Goal: Task Accomplishment & Management: Use online tool/utility

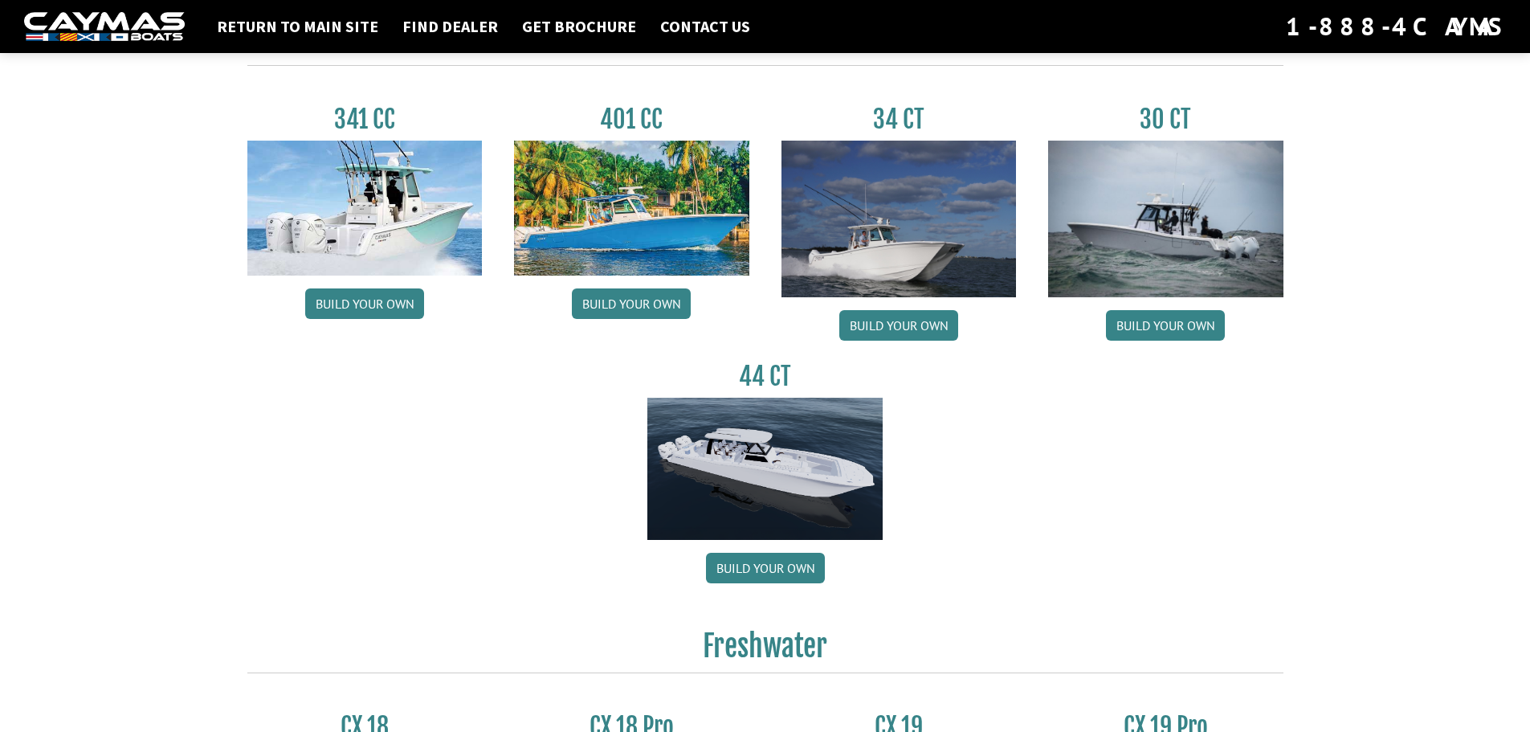
scroll to position [723, 0]
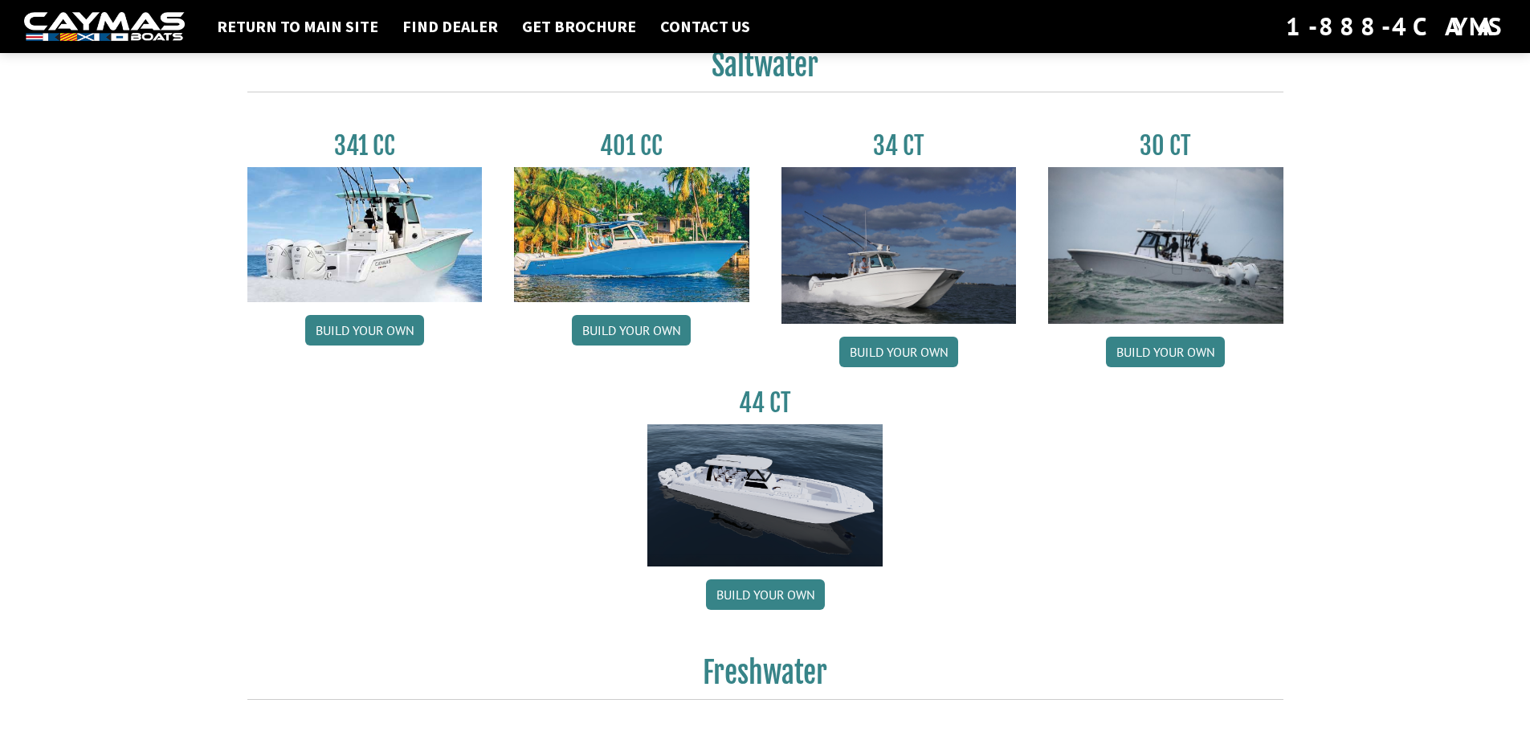
click at [750, 470] on img at bounding box center [764, 495] width 235 height 143
click at [760, 597] on link "Build your own" at bounding box center [765, 594] width 119 height 31
click at [389, 238] on img at bounding box center [364, 234] width 235 height 135
click at [373, 329] on link "Build your own" at bounding box center [364, 330] width 119 height 31
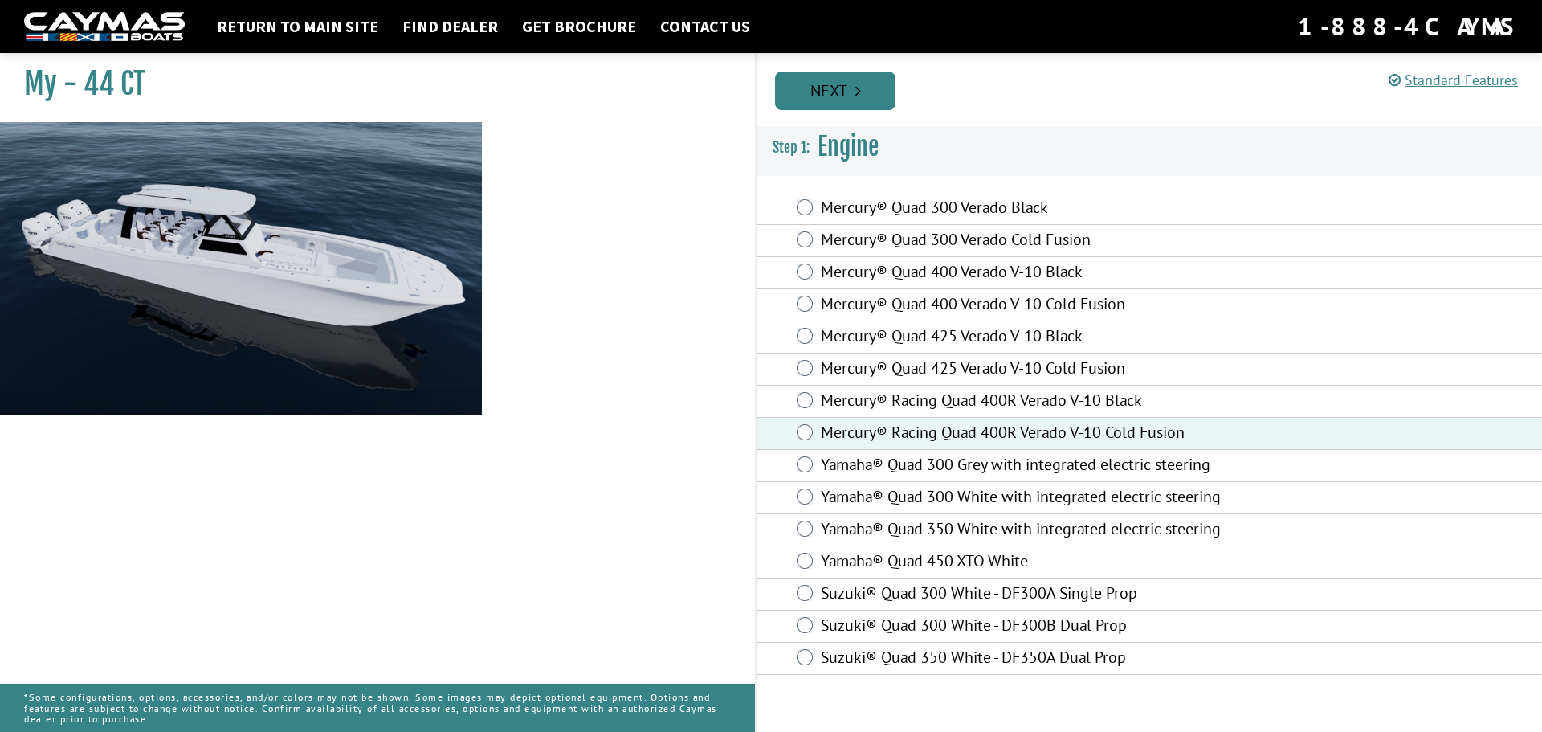
click at [858, 89] on icon "Pagination" at bounding box center [859, 91] width 6 height 16
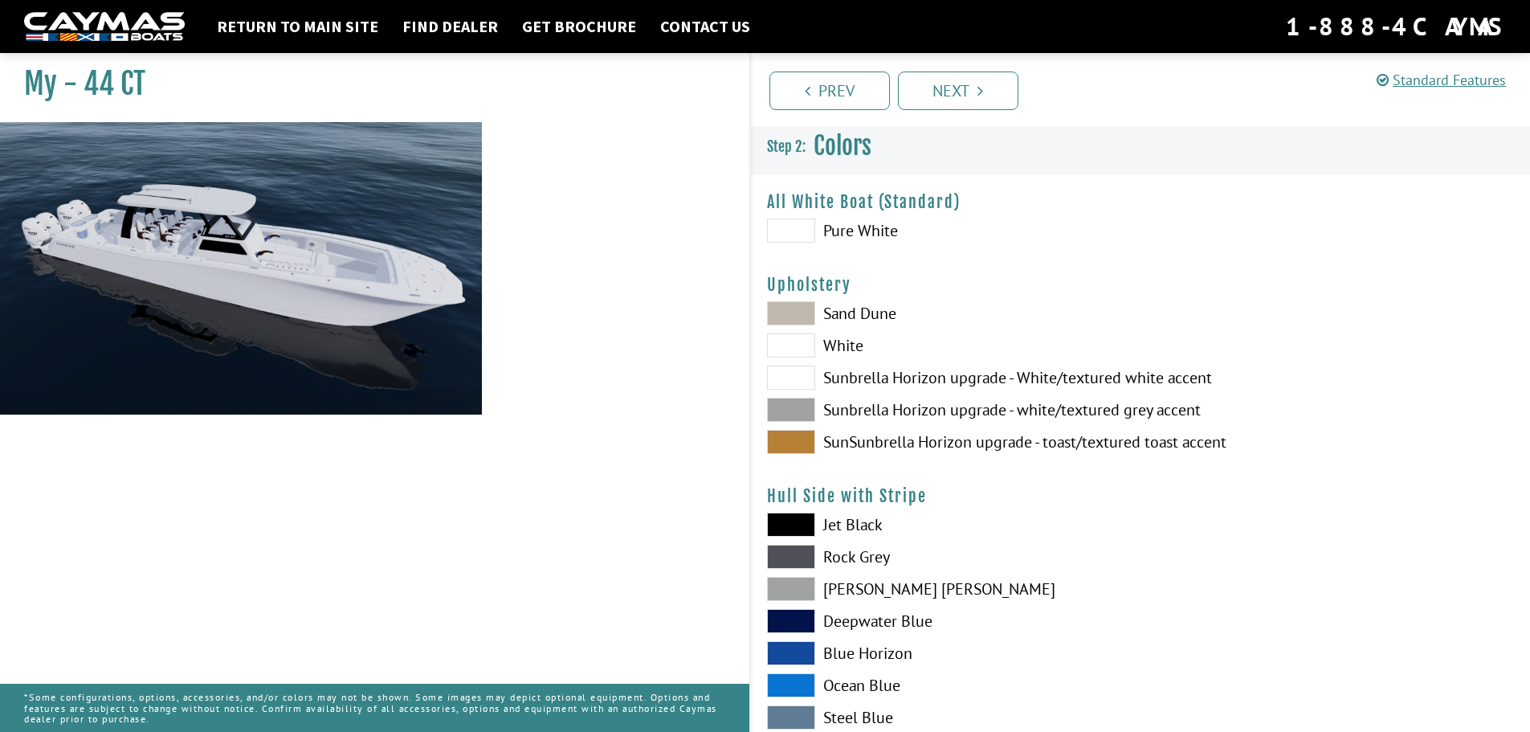
click at [792, 310] on span at bounding box center [791, 313] width 48 height 24
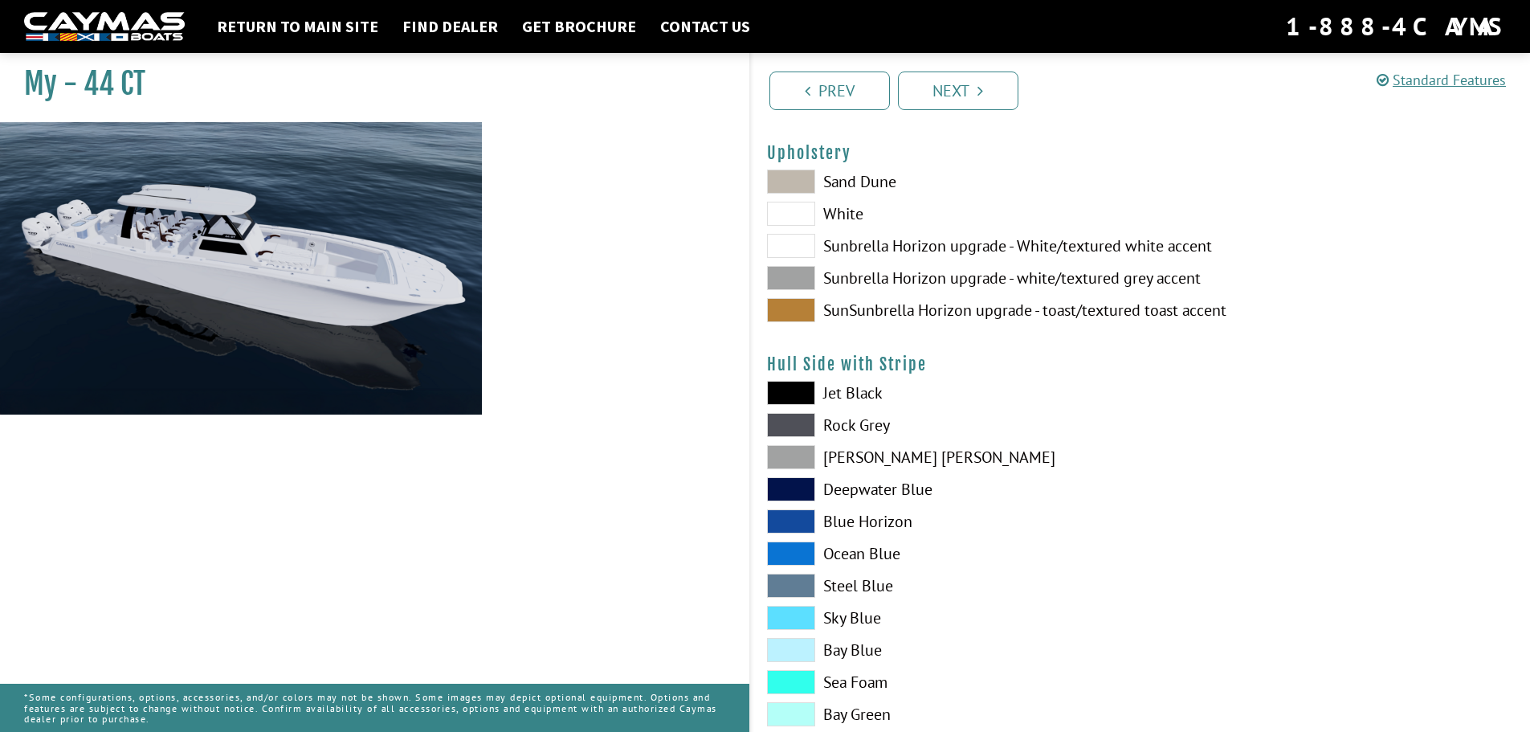
scroll to position [161, 0]
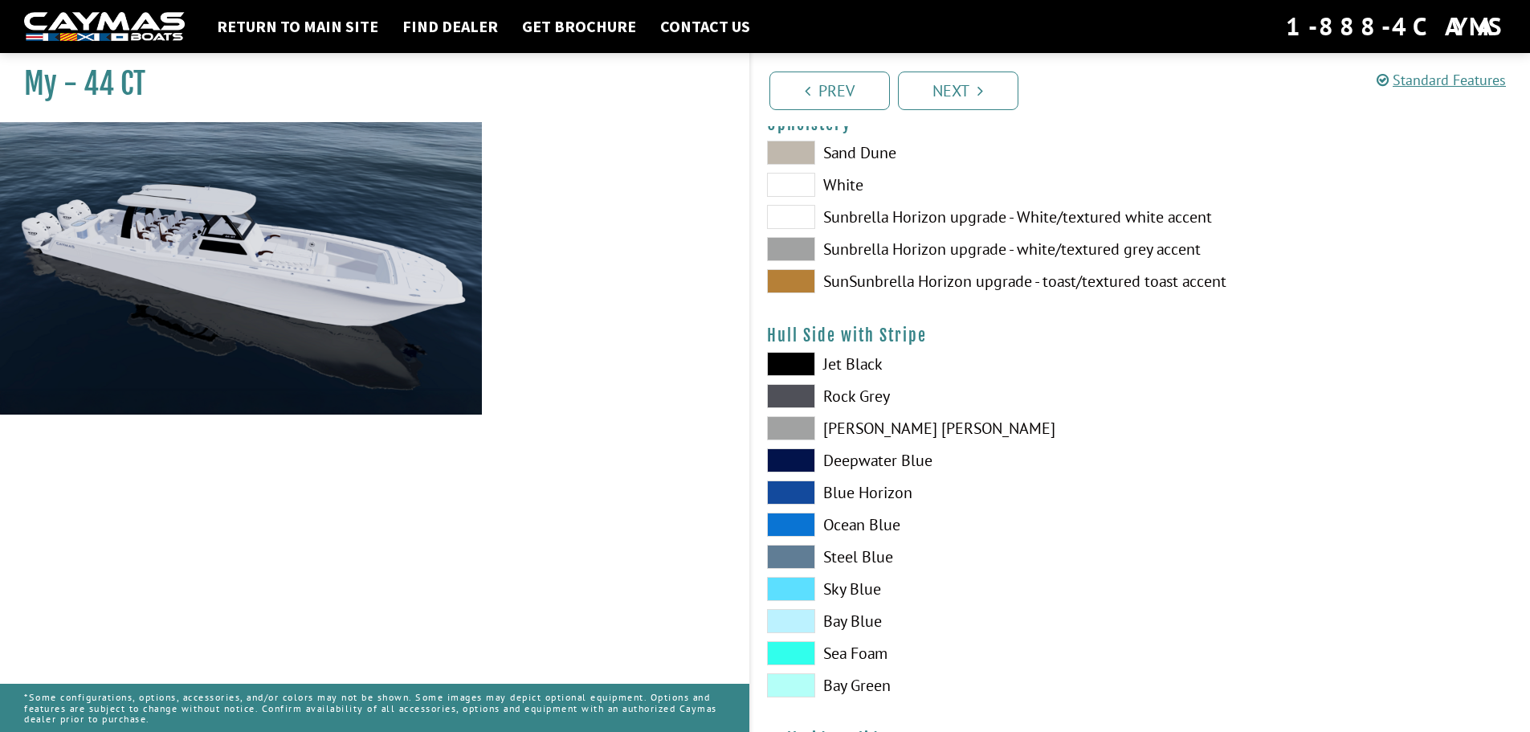
click at [790, 419] on span at bounding box center [791, 428] width 48 height 24
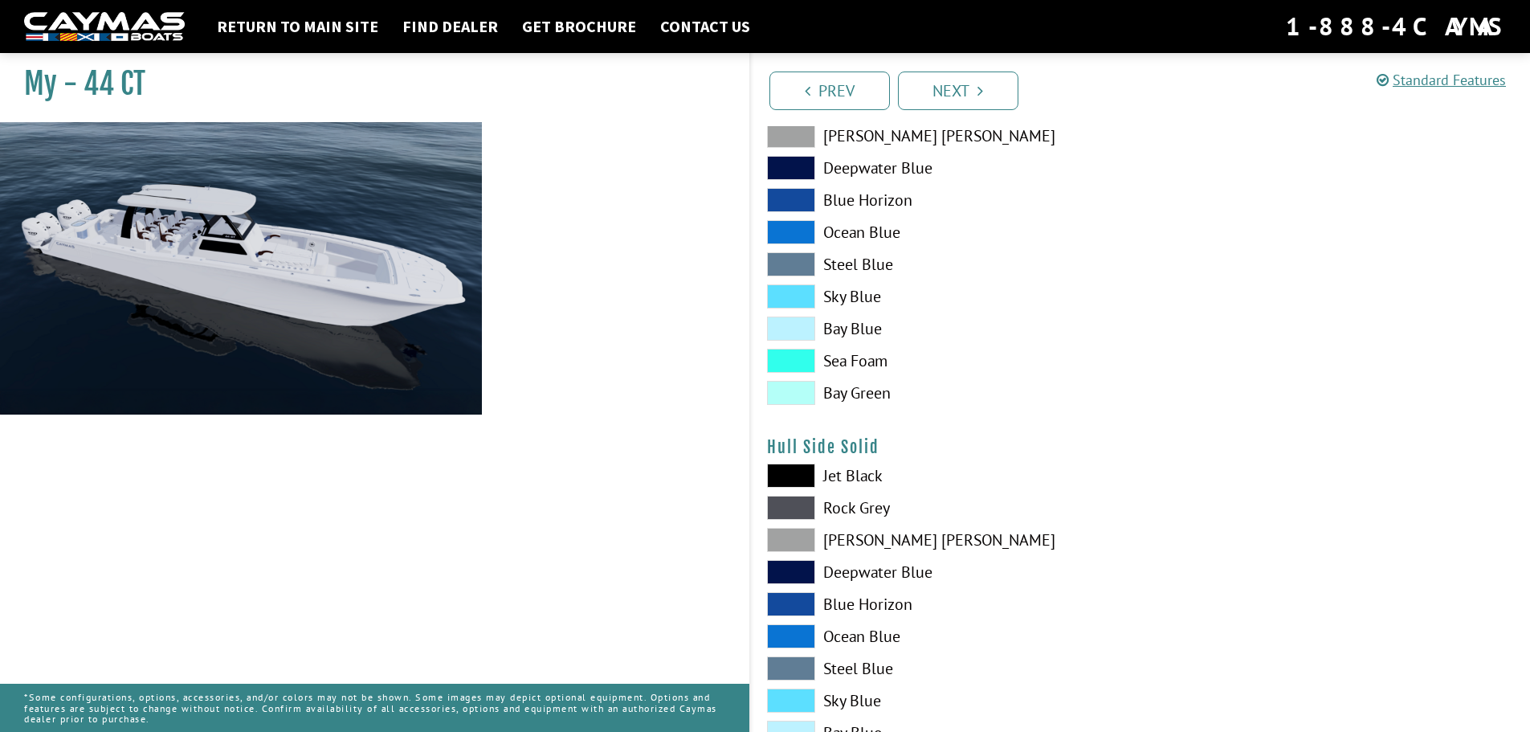
scroll to position [482, 0]
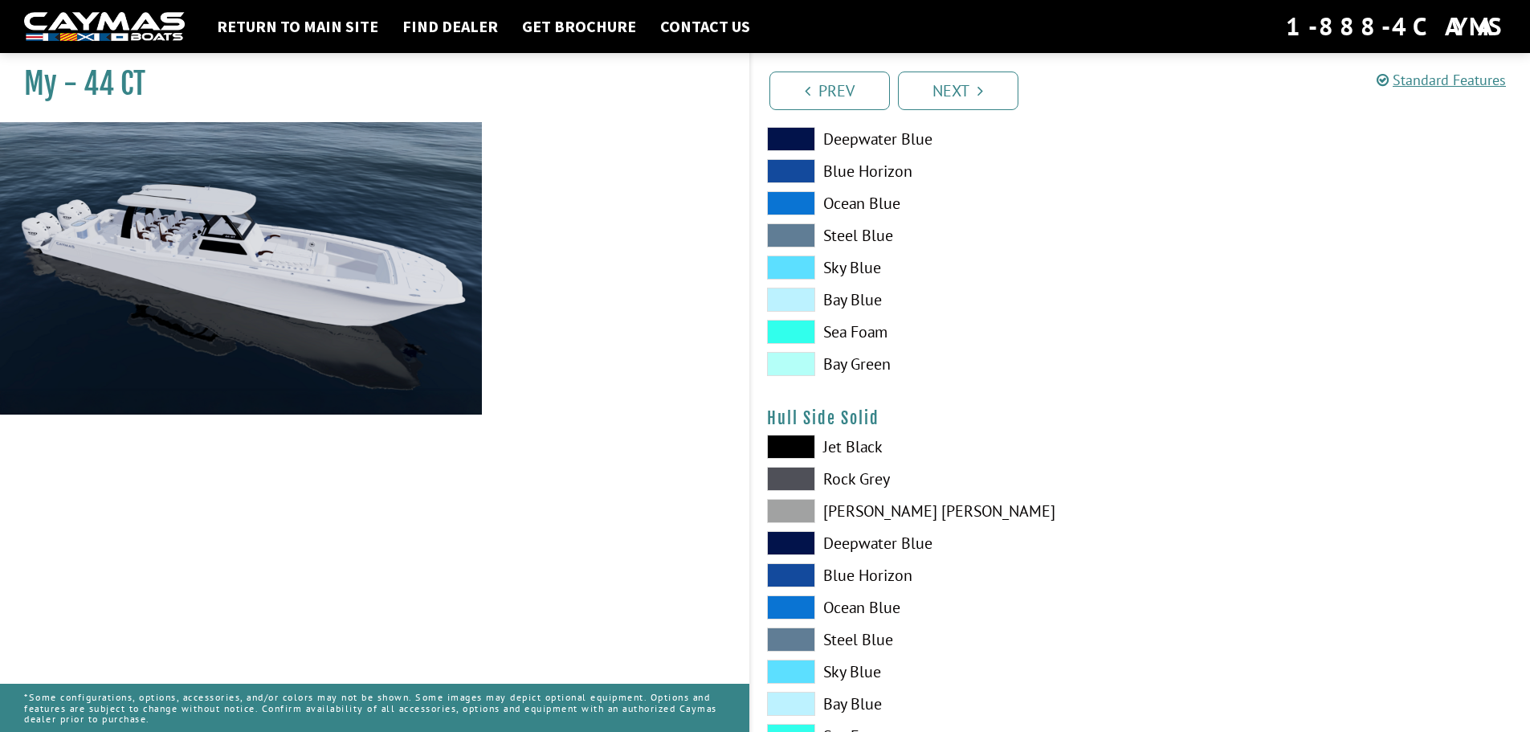
click at [795, 510] on span at bounding box center [791, 511] width 48 height 24
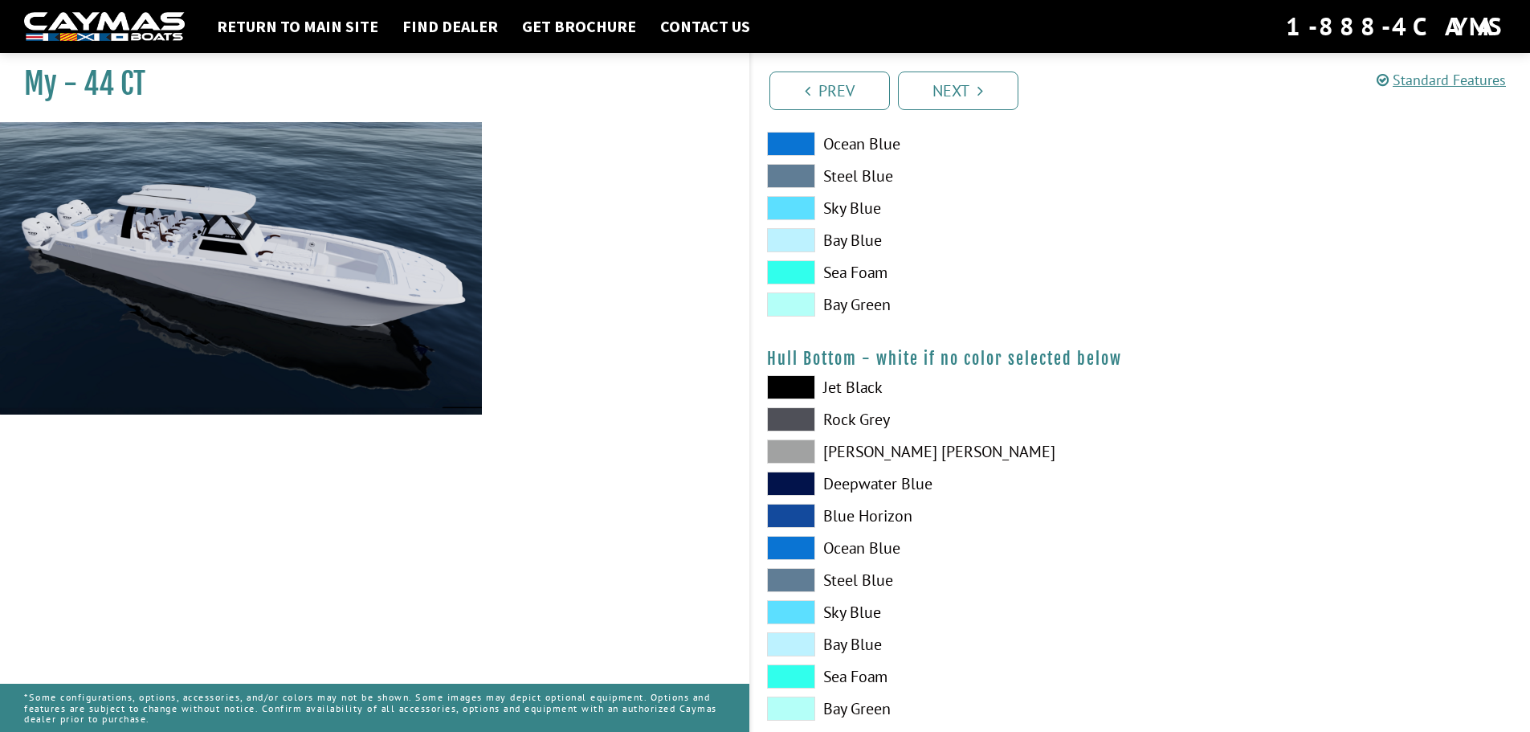
scroll to position [964, 0]
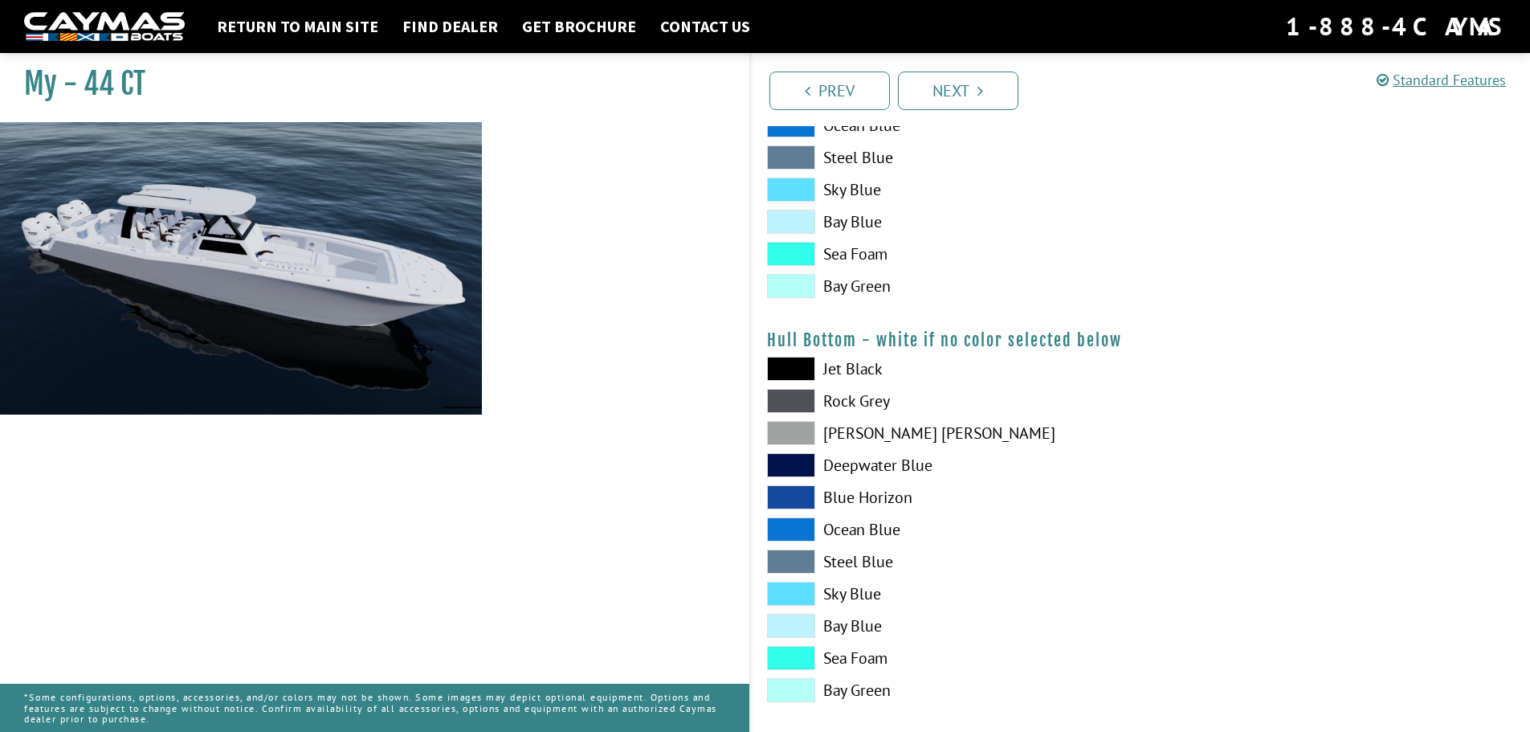
click at [797, 435] on span at bounding box center [791, 433] width 48 height 24
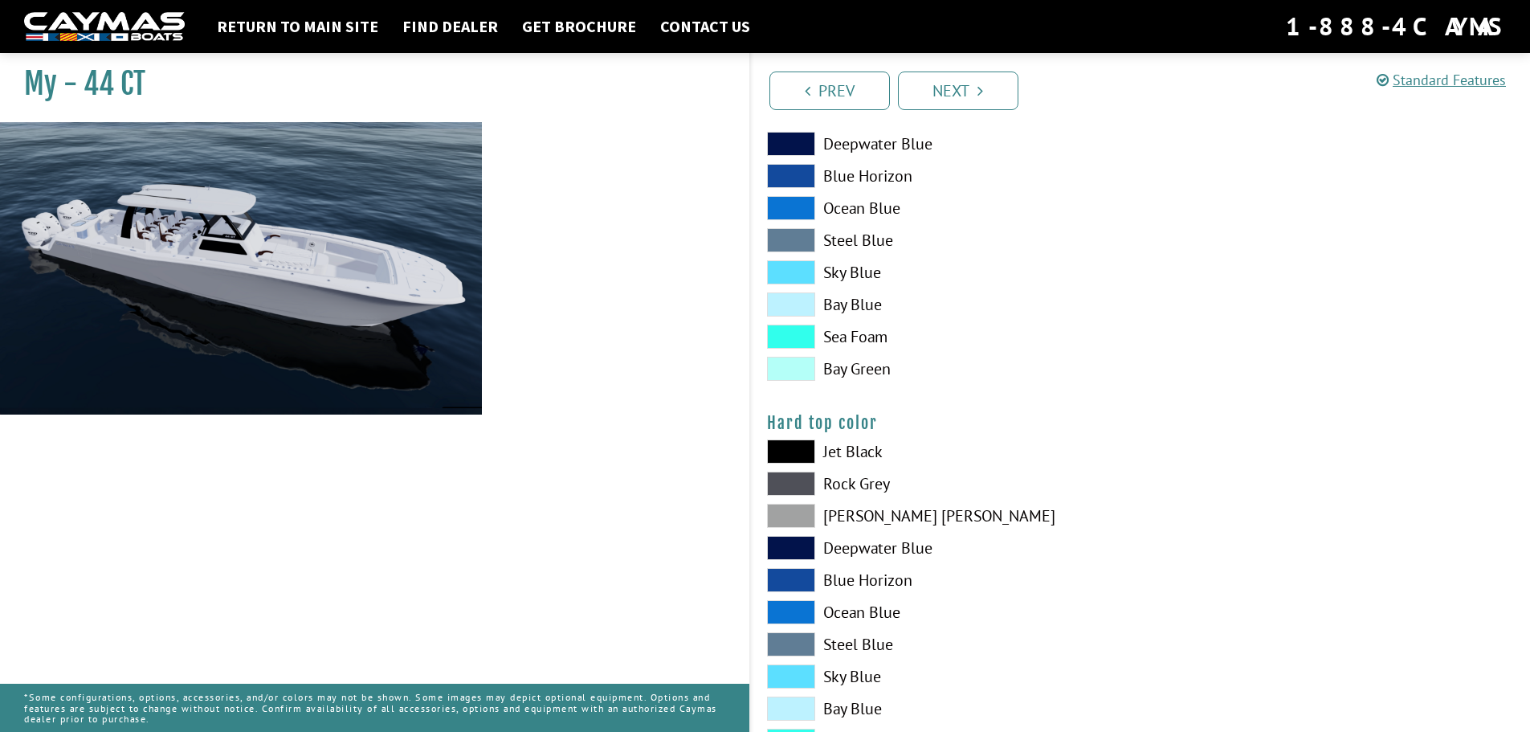
scroll to position [1366, 0]
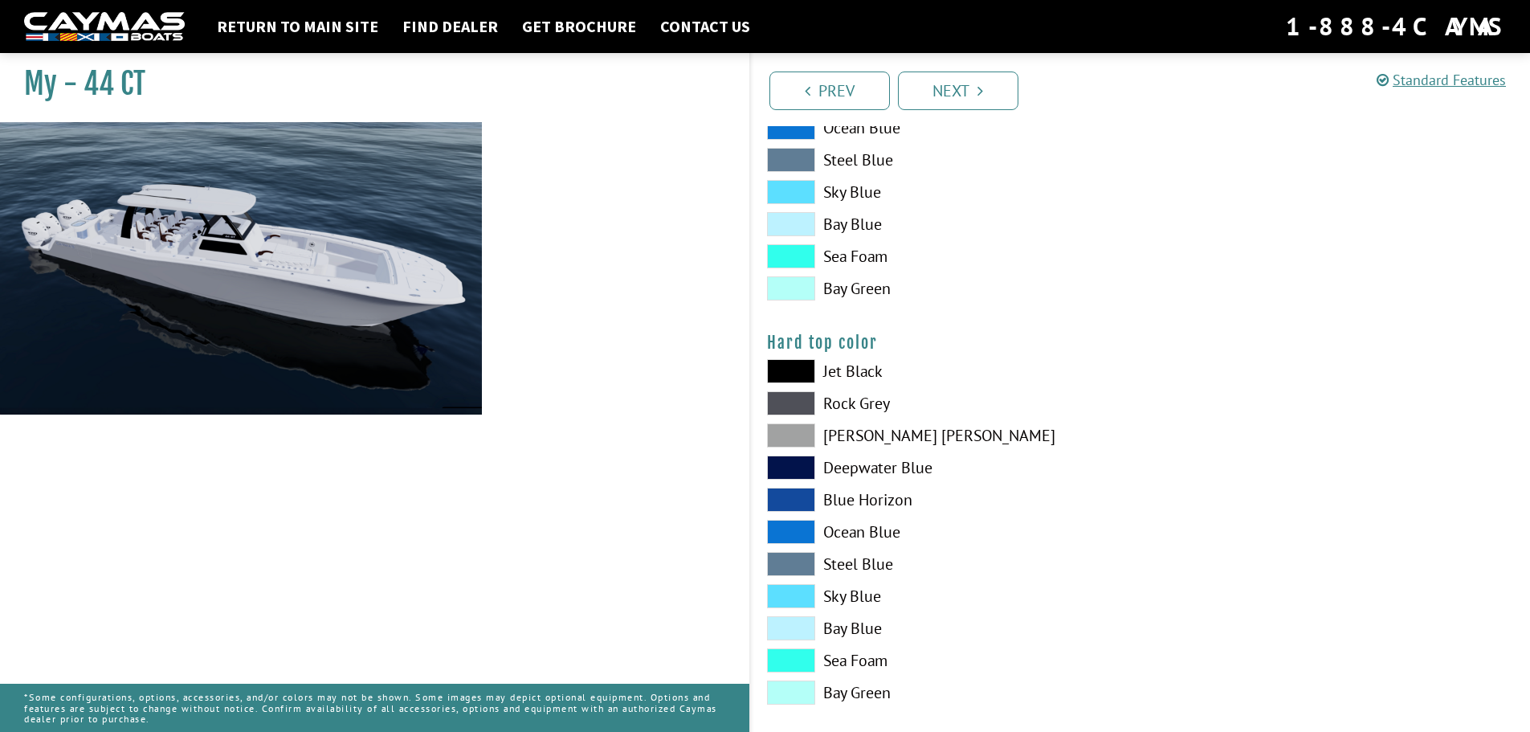
click at [803, 431] on span at bounding box center [791, 435] width 48 height 24
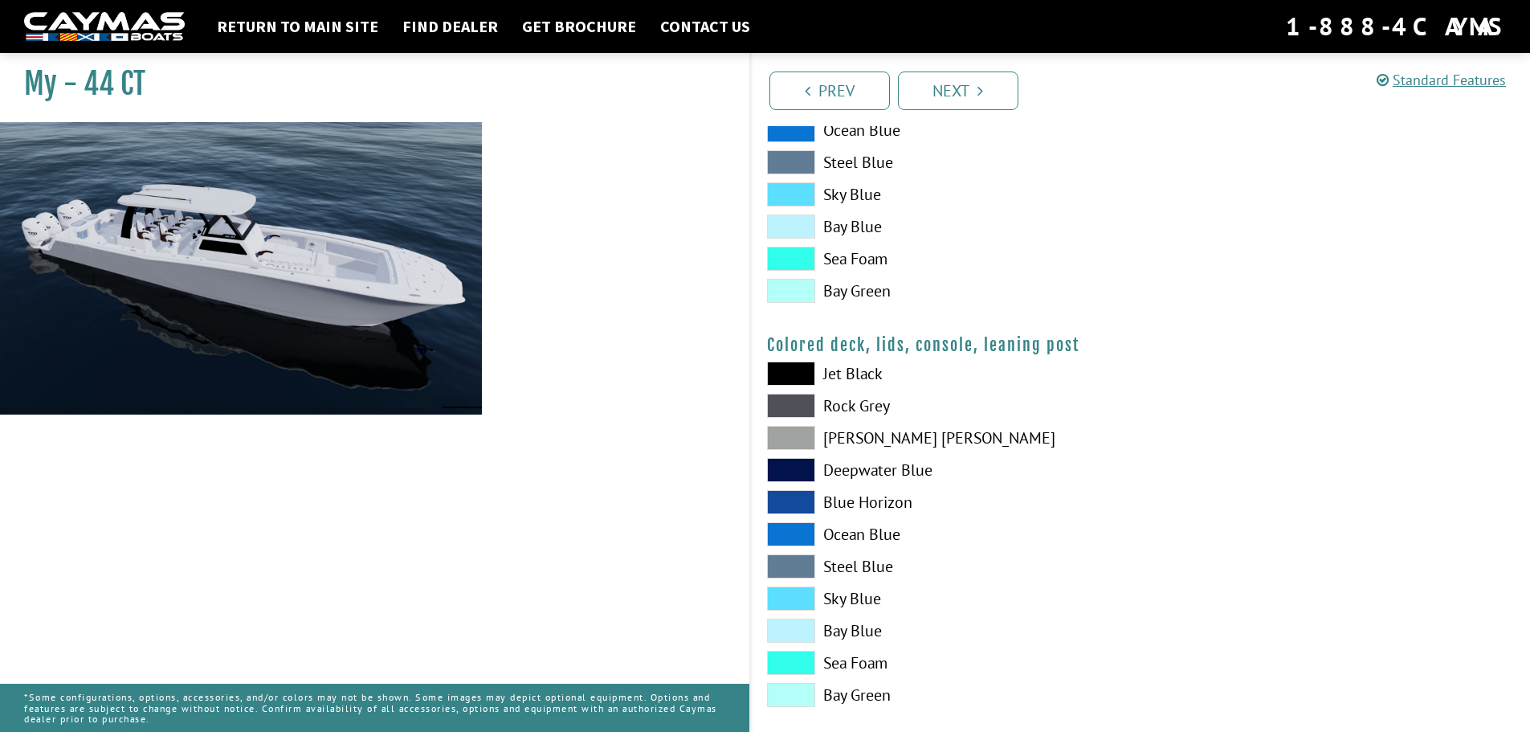
scroll to position [1789, 0]
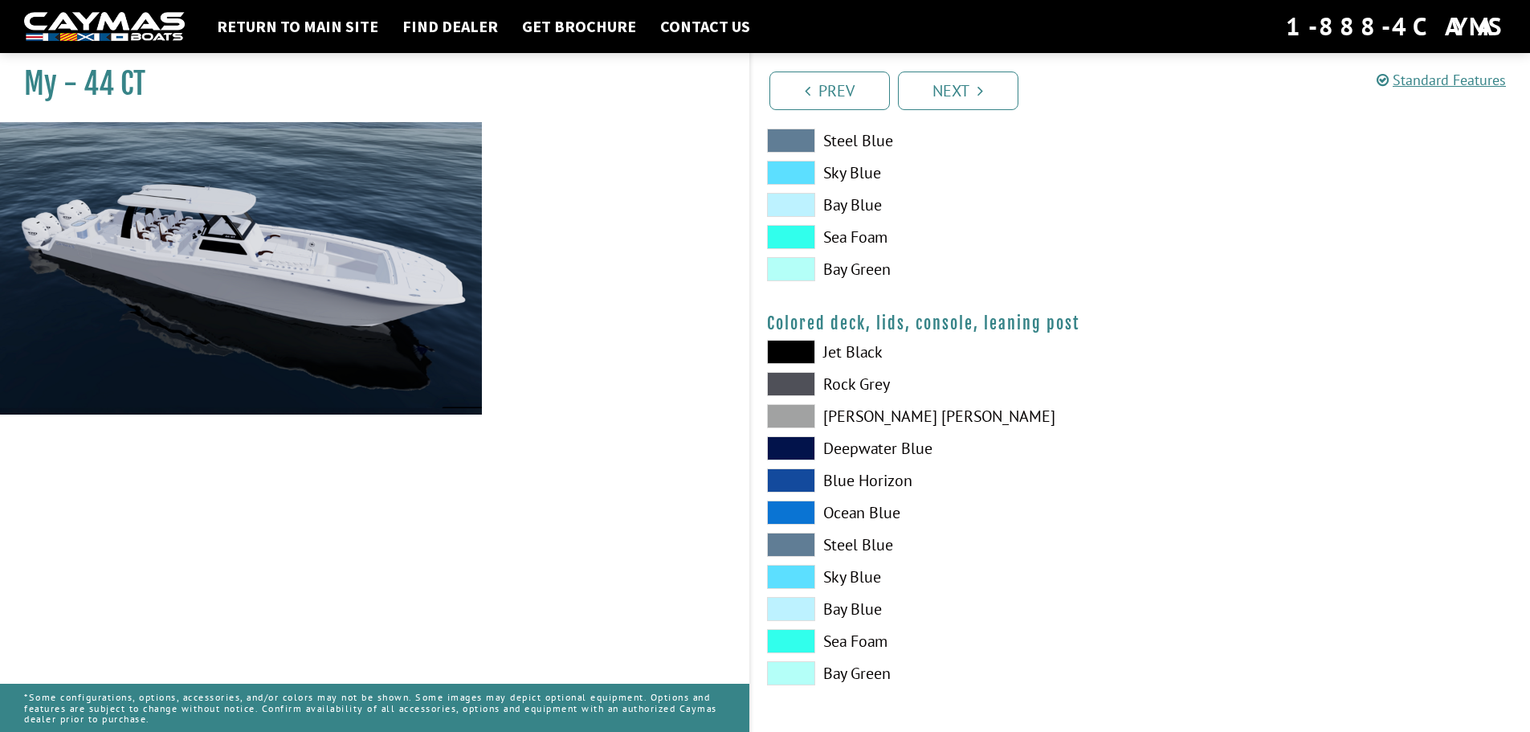
click at [797, 353] on span at bounding box center [791, 352] width 48 height 24
click at [952, 94] on link "Next" at bounding box center [958, 90] width 120 height 39
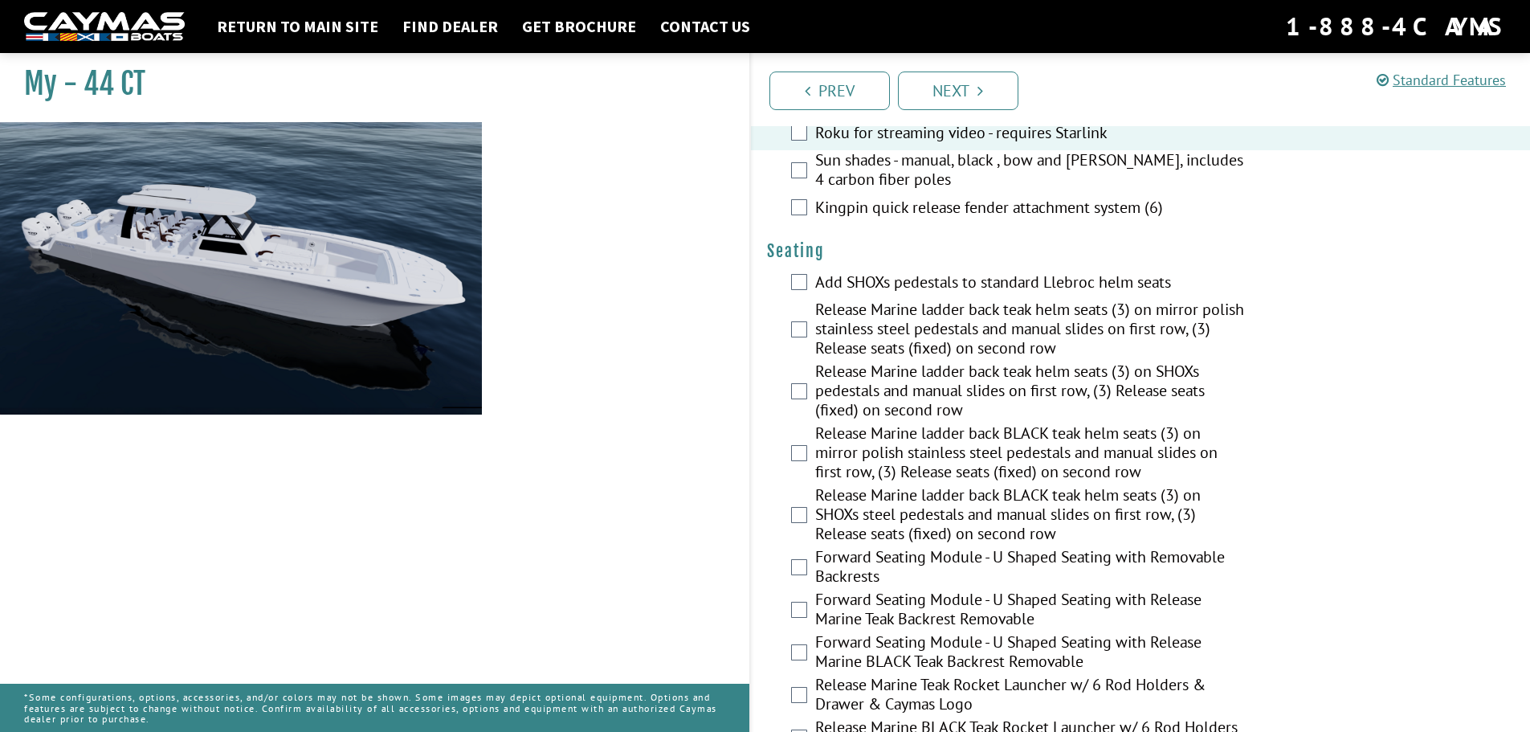
scroll to position [1125, 0]
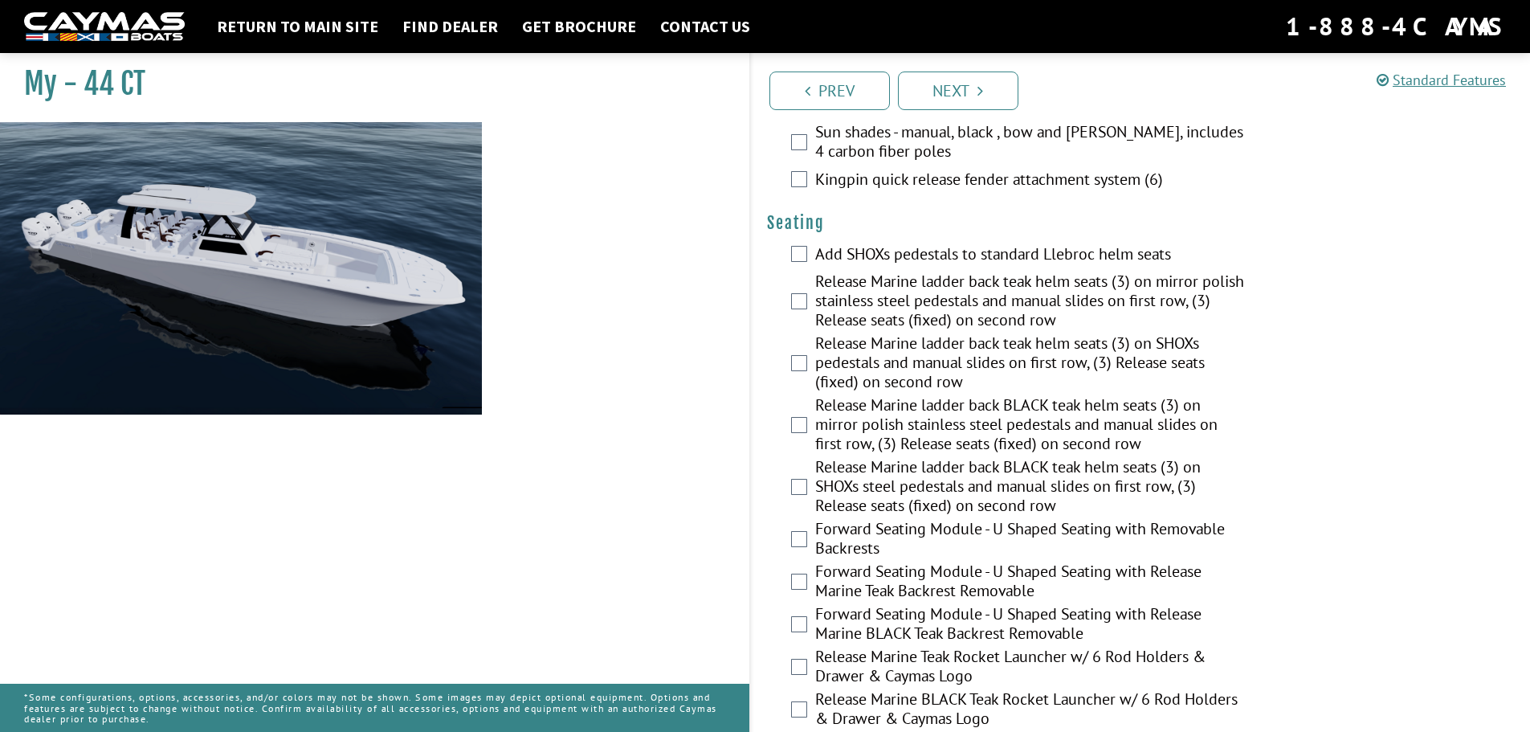
click at [789, 256] on div "Add SHOXs pedestals to standard Llebroc helm seats" at bounding box center [1141, 255] width 780 height 32
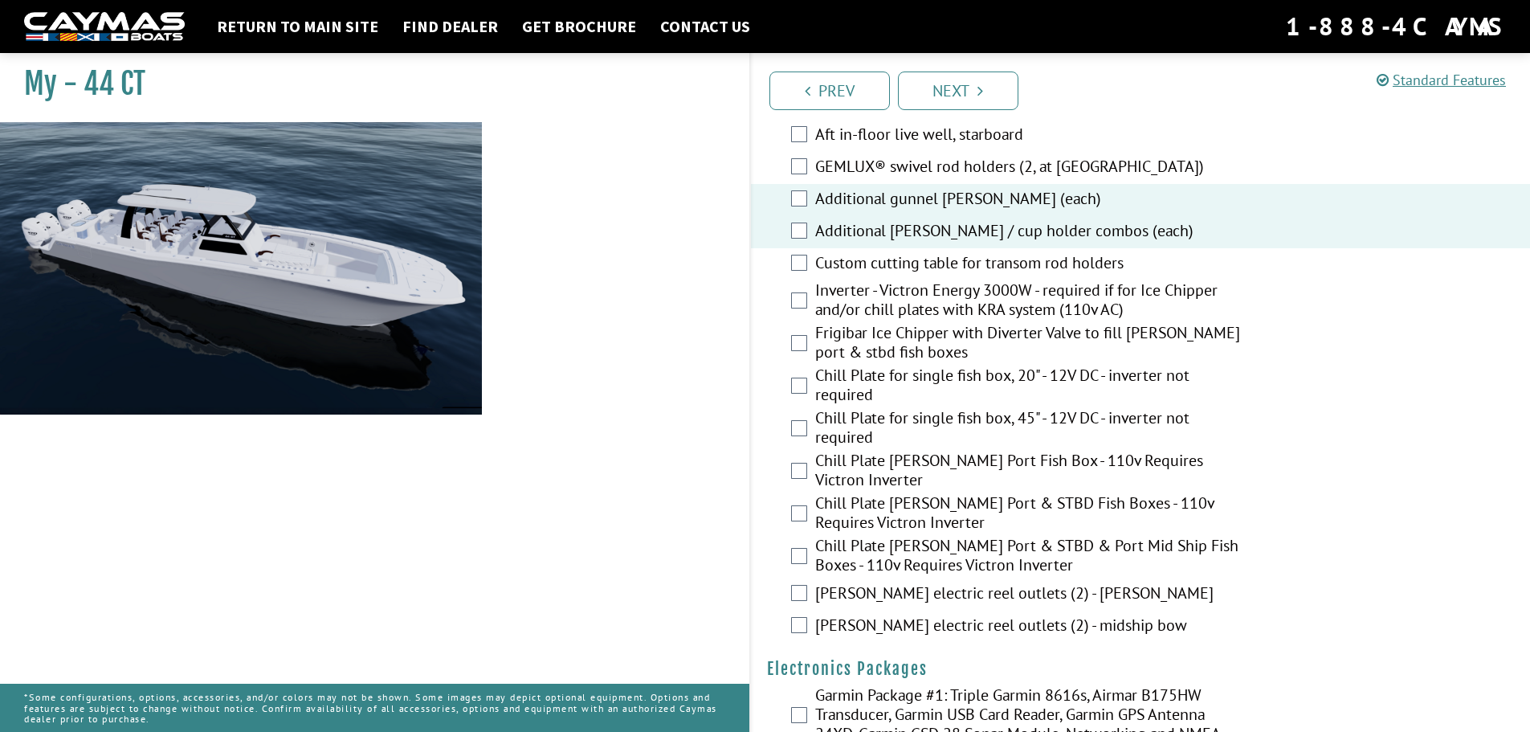
scroll to position [1848, 0]
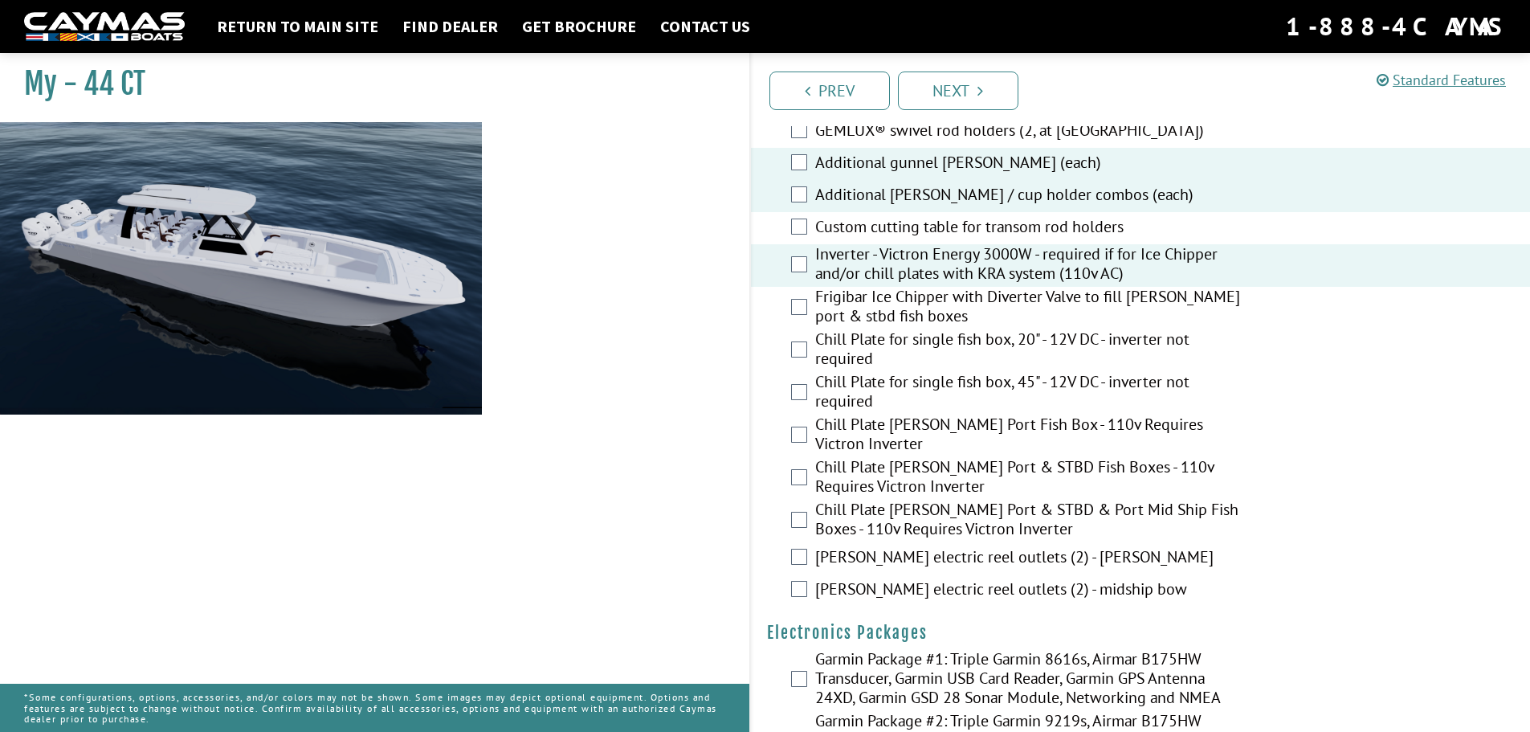
click at [809, 306] on div "Frigibar Ice Chipper with Diverter Valve to fill [PERSON_NAME] port & stbd fish…" at bounding box center [1141, 308] width 780 height 43
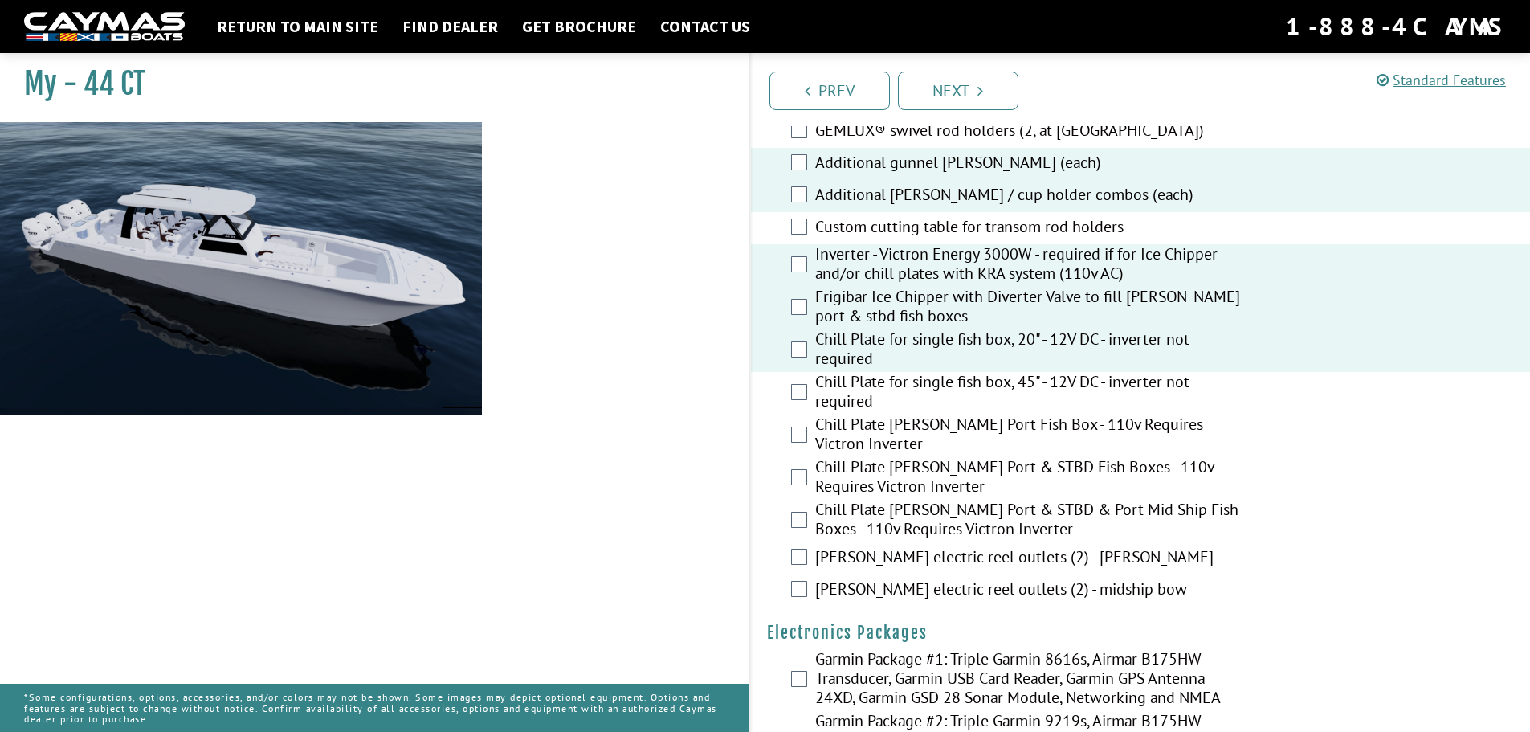
click at [798, 375] on div "Chill Plate for single fish box, 45" - 12V DC - inverter not required" at bounding box center [1141, 393] width 780 height 43
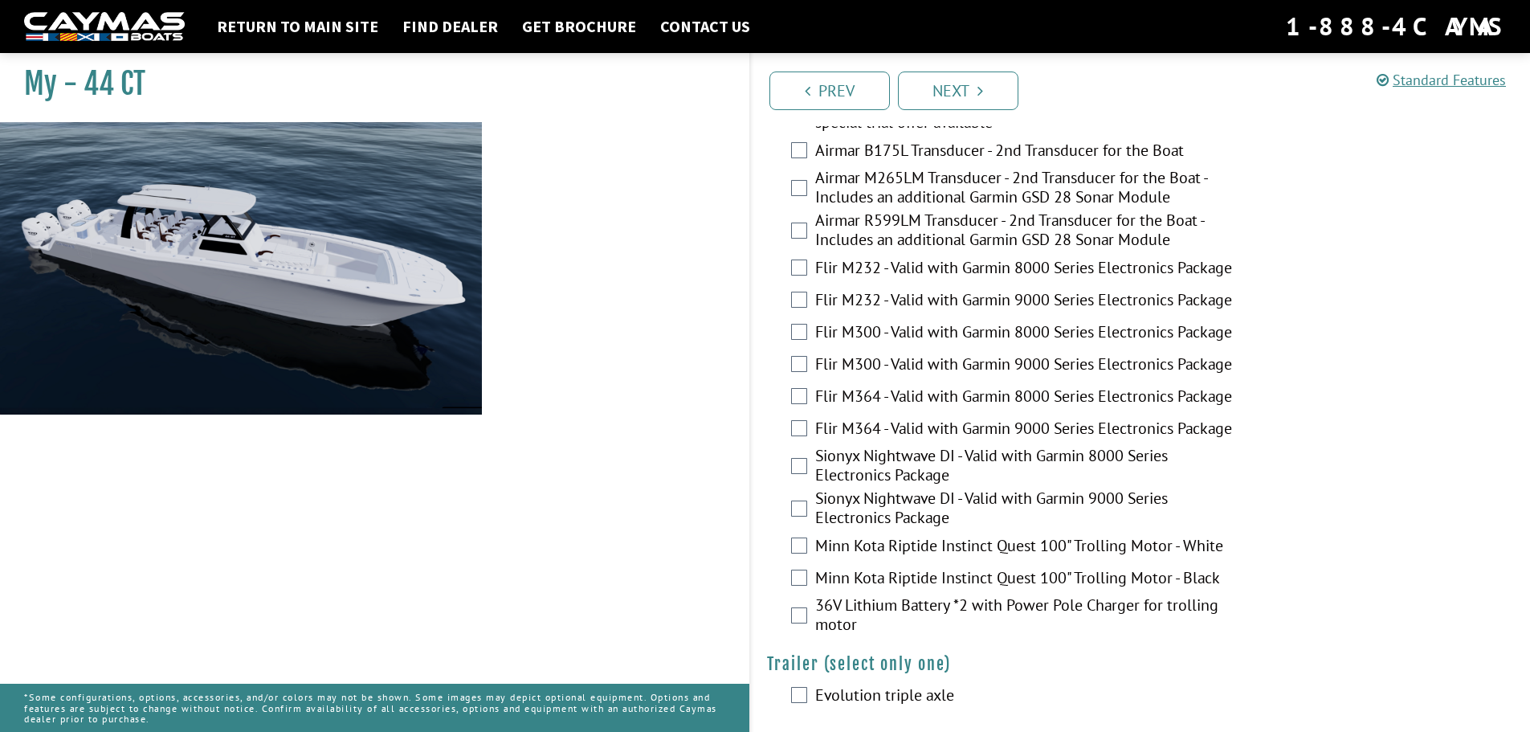
scroll to position [3168, 0]
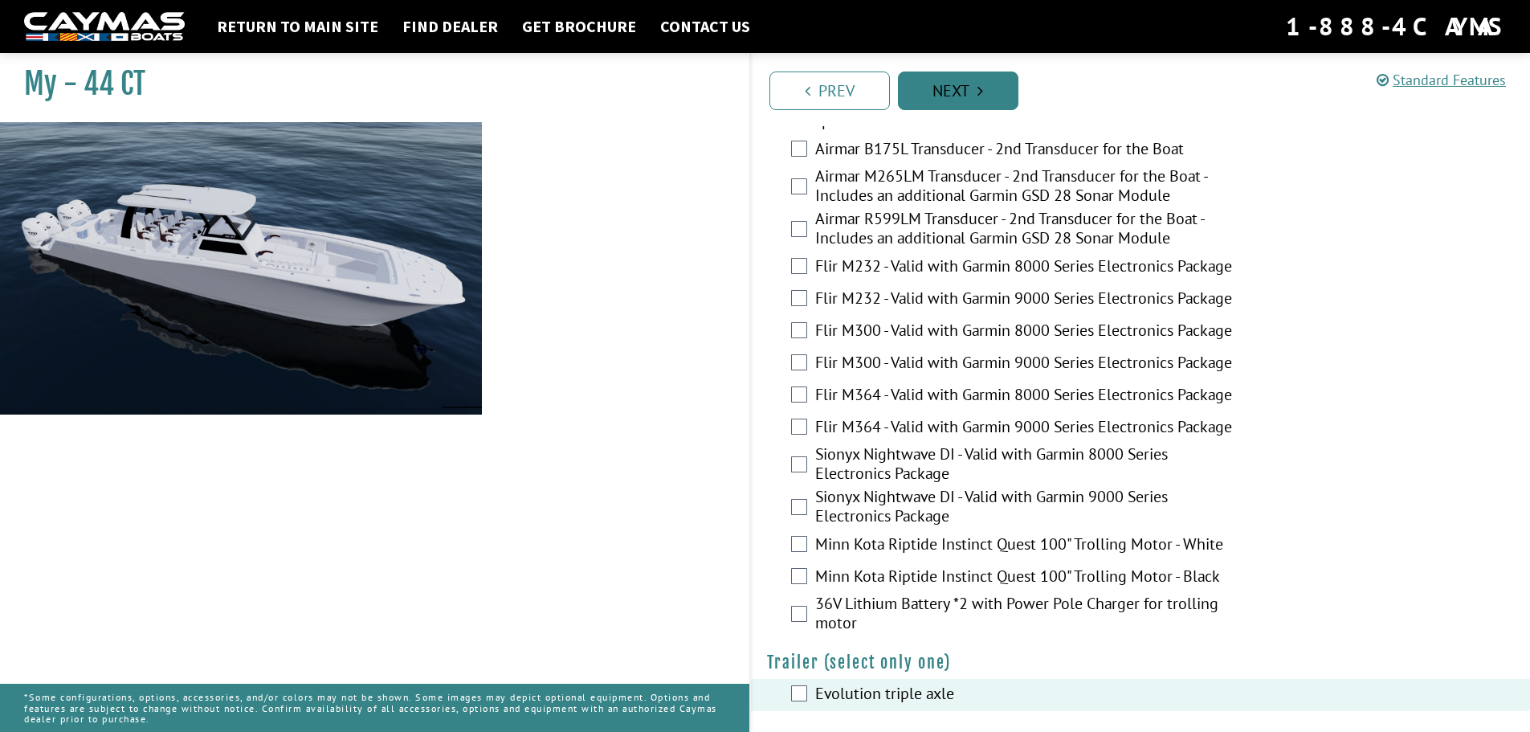
click at [940, 89] on link "Next" at bounding box center [958, 90] width 120 height 39
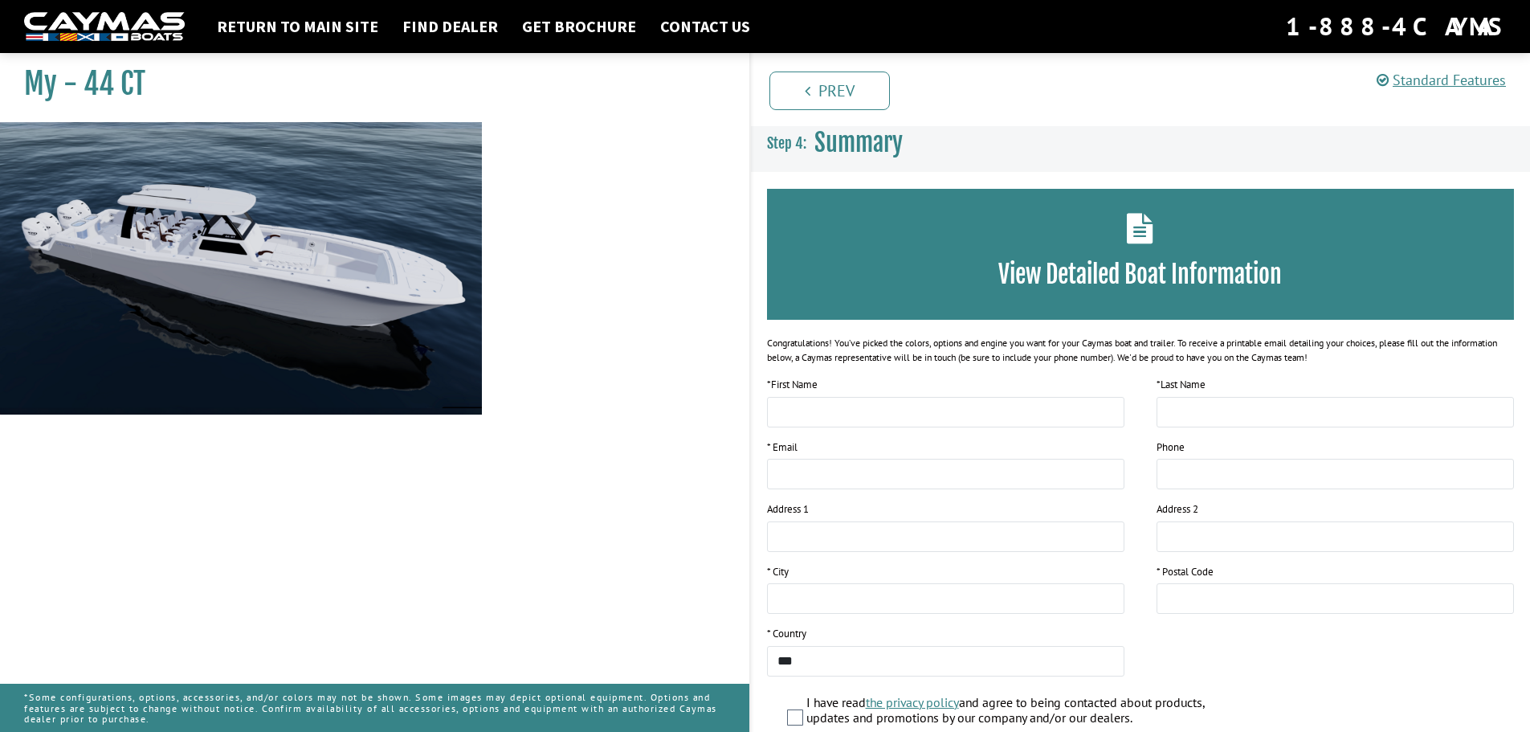
scroll to position [0, 0]
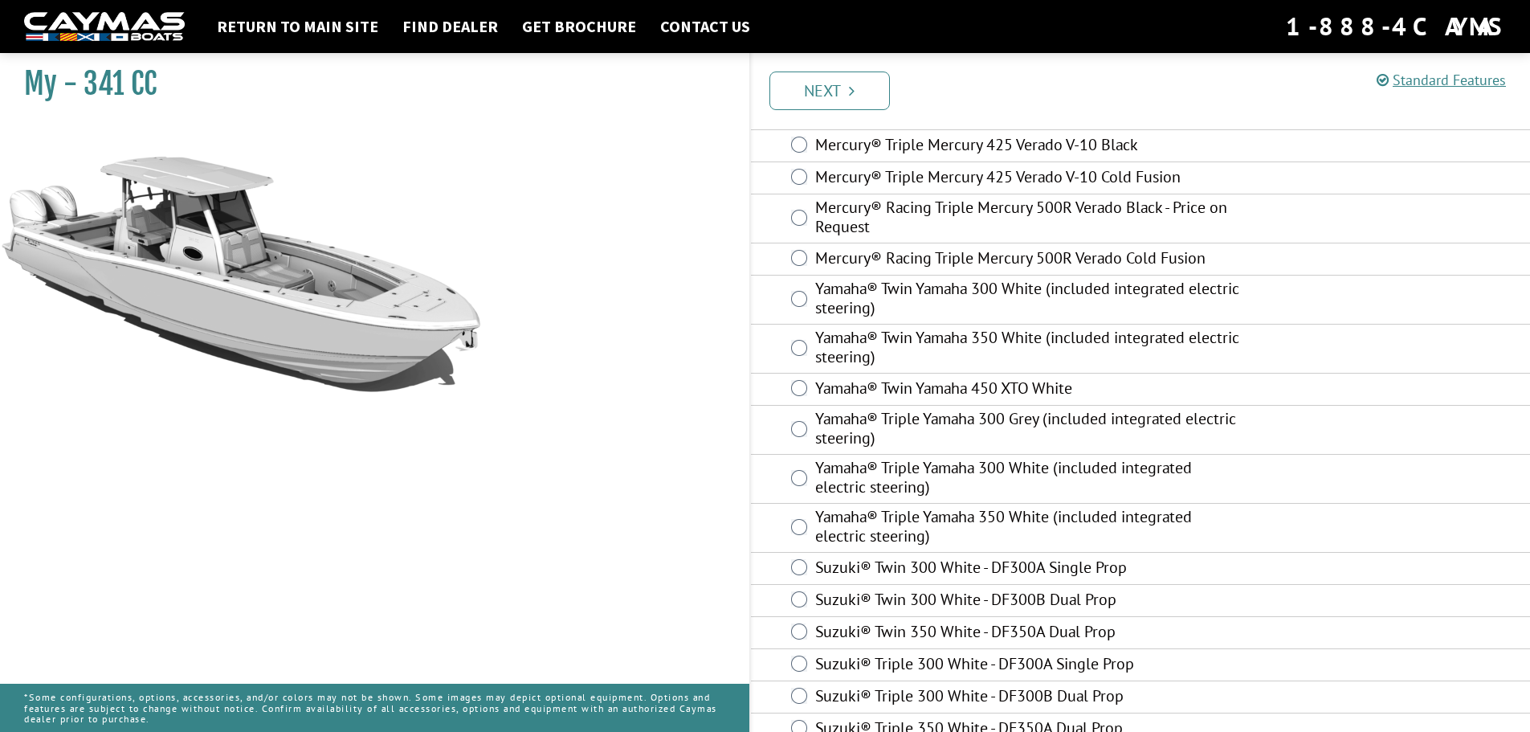
scroll to position [509, 0]
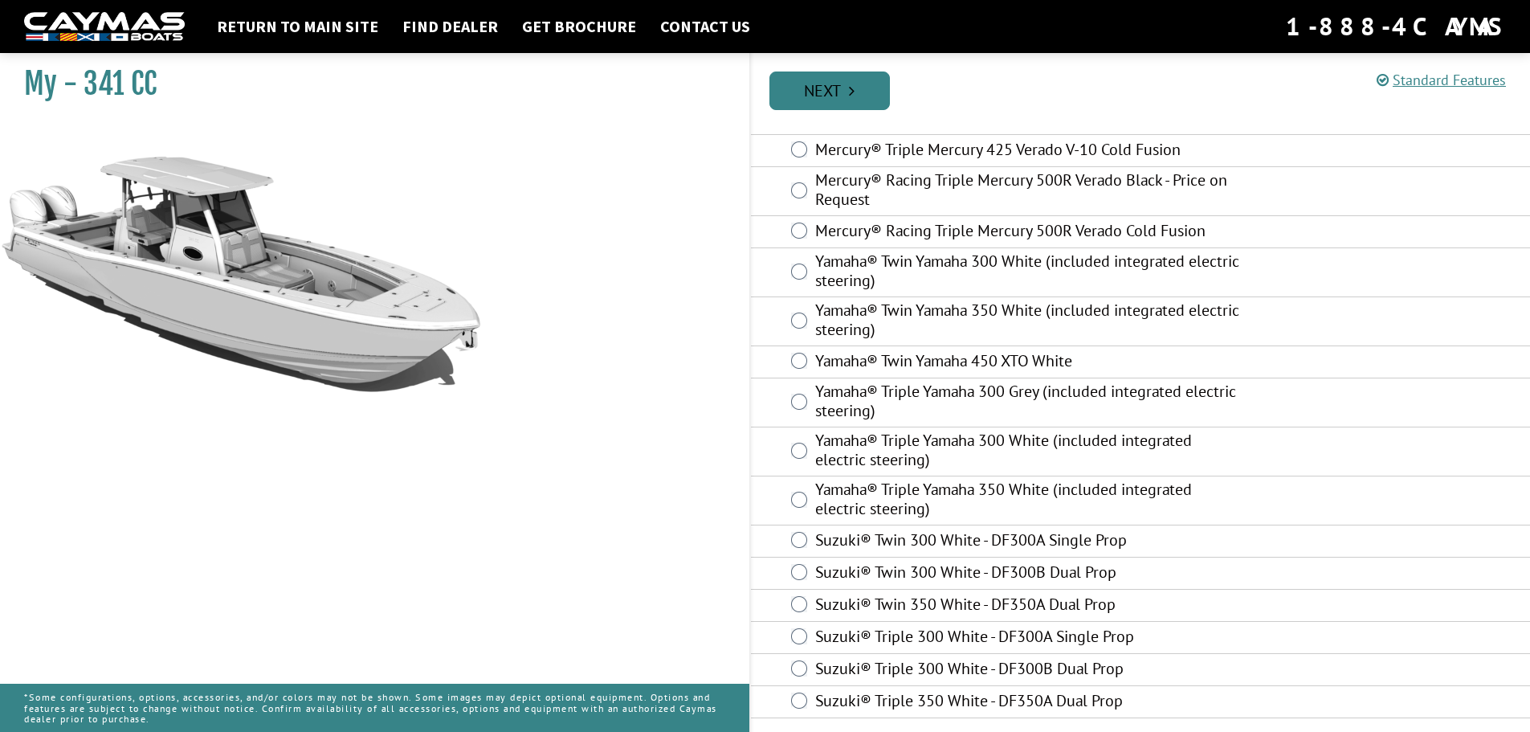
click at [820, 101] on link "Next" at bounding box center [830, 90] width 120 height 39
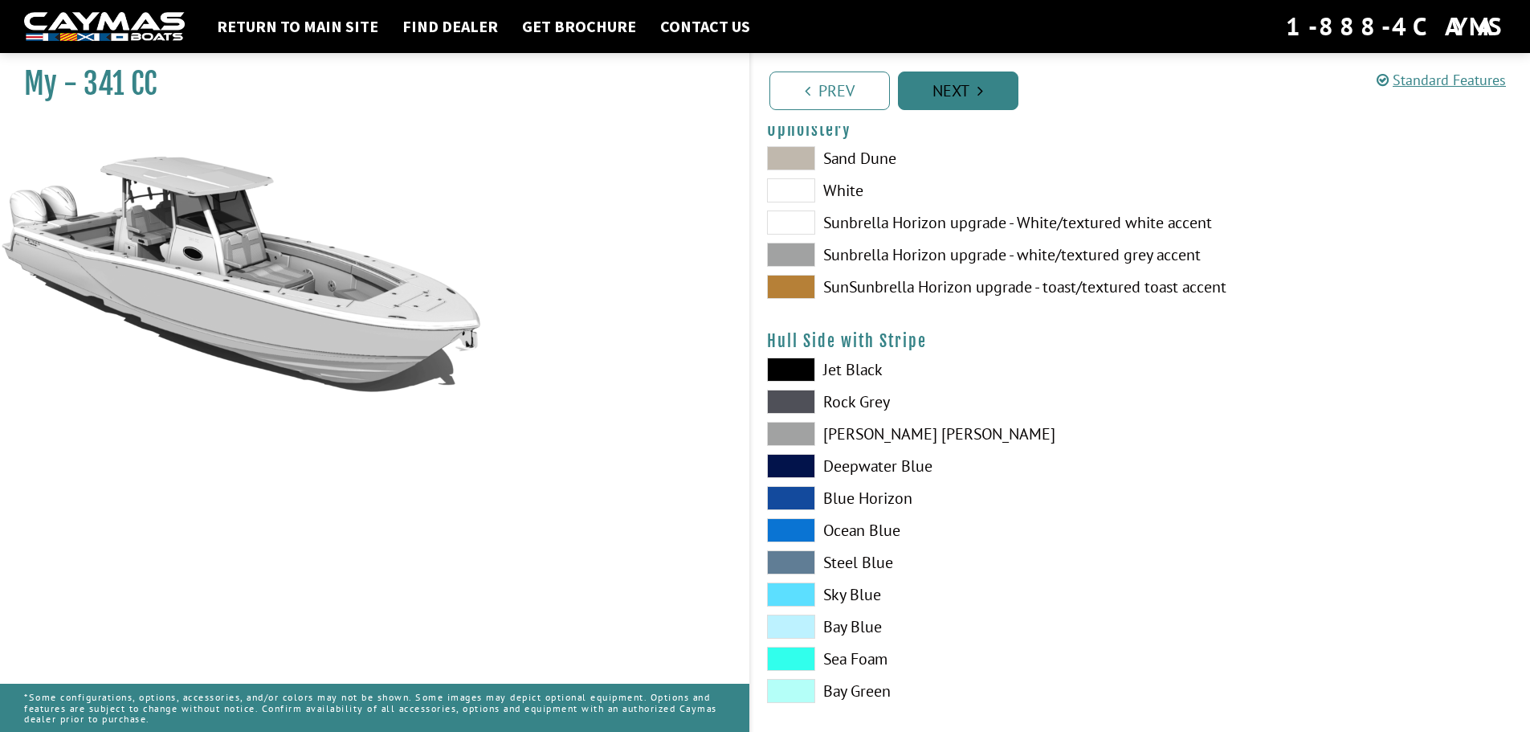
scroll to position [0, 0]
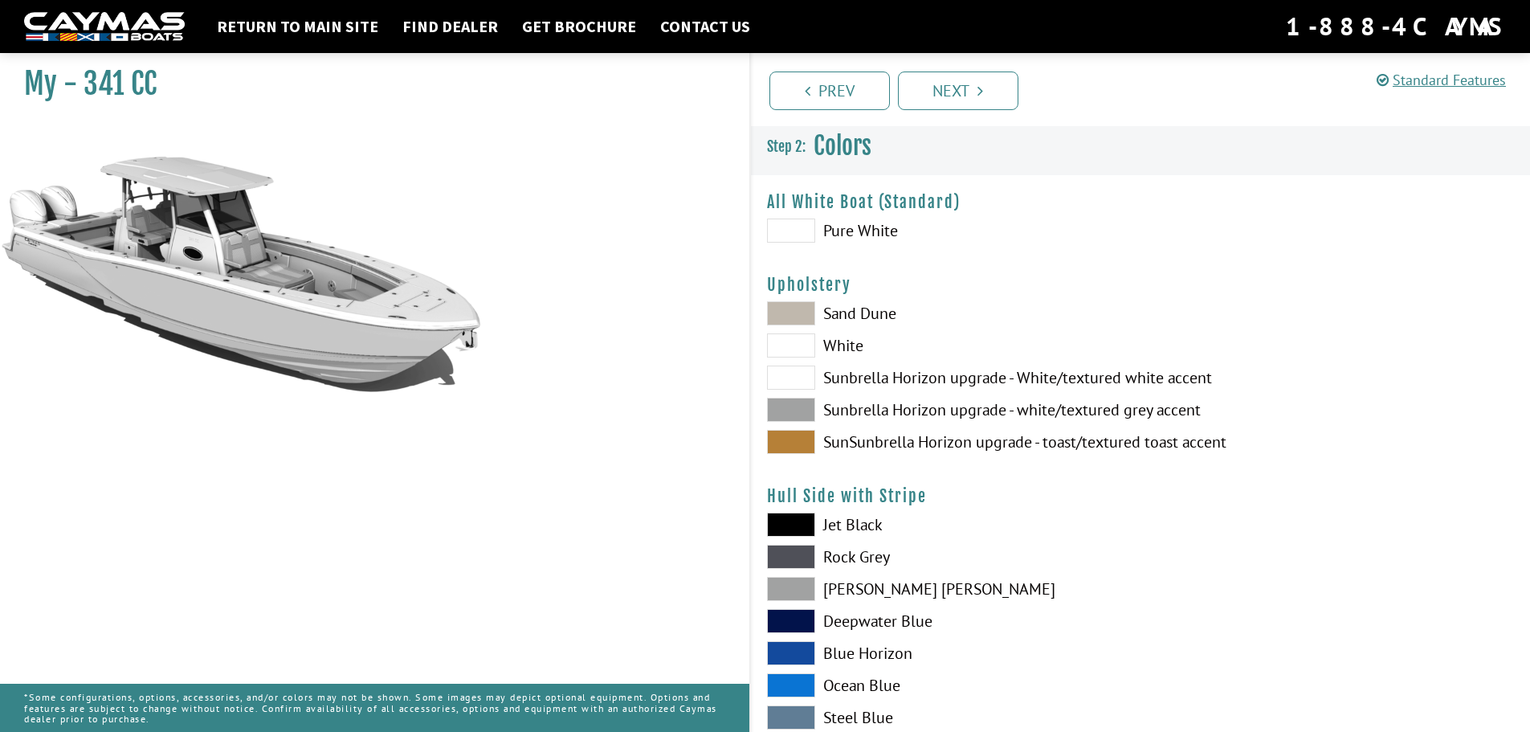
click at [782, 313] on span at bounding box center [791, 313] width 48 height 24
click at [794, 441] on span at bounding box center [791, 442] width 48 height 24
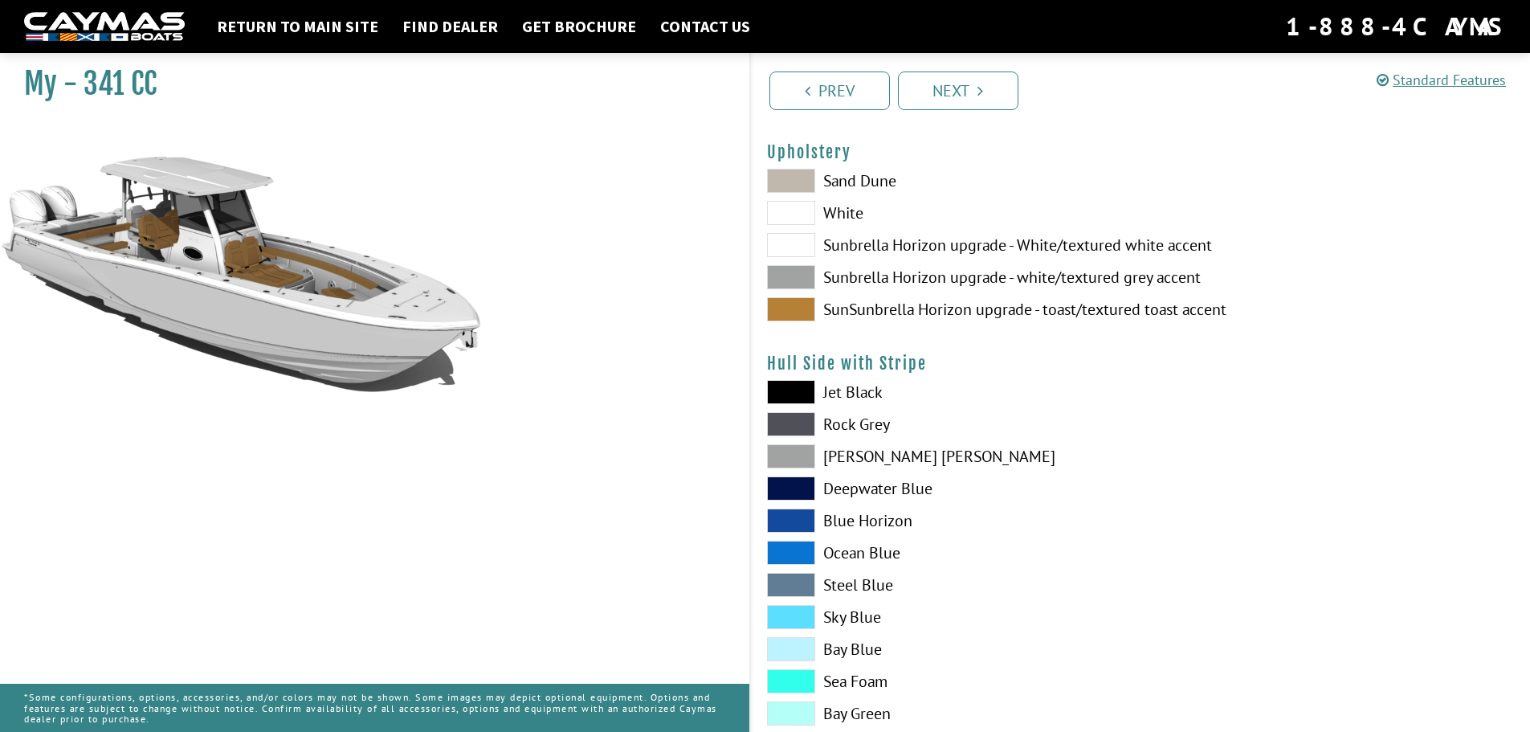
scroll to position [161, 0]
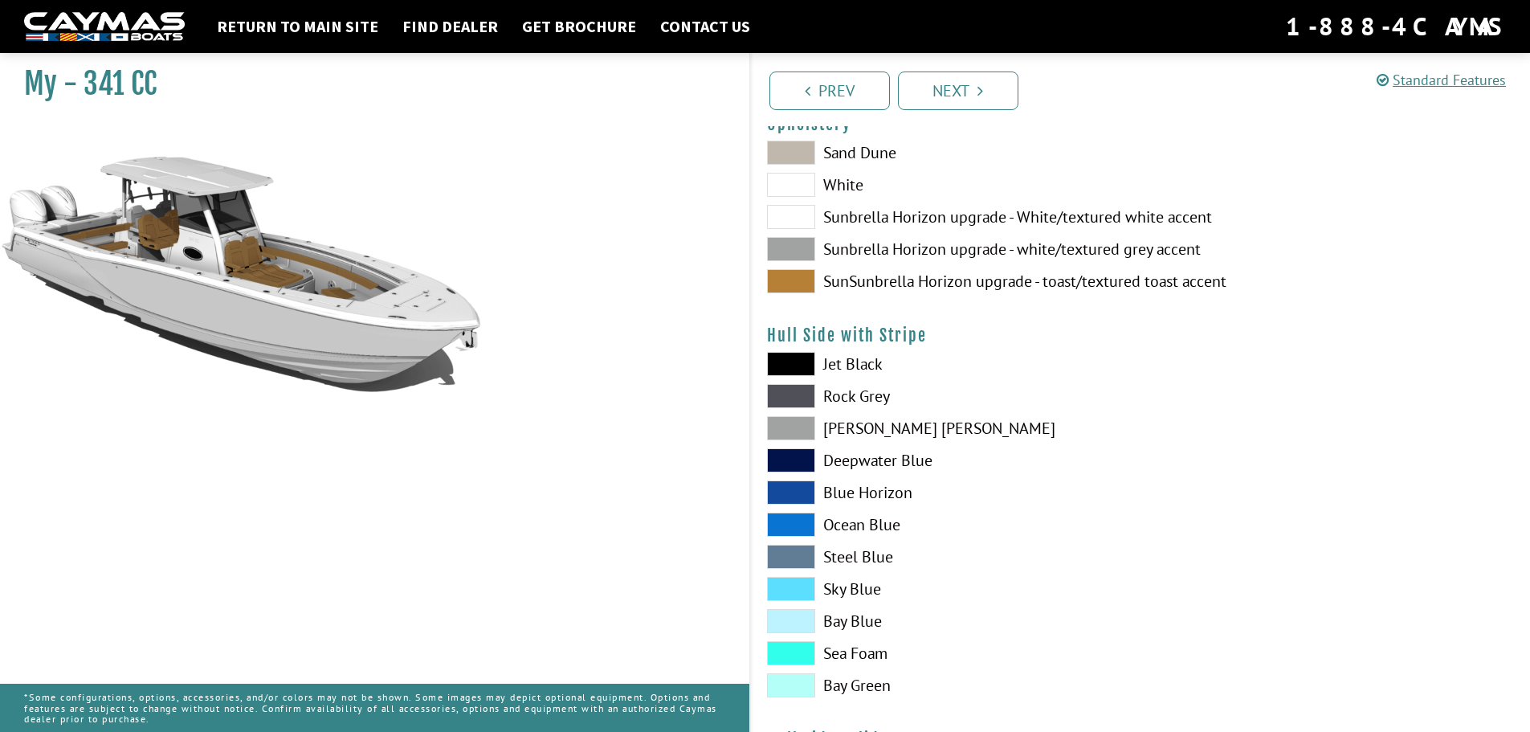
click at [783, 426] on span at bounding box center [791, 428] width 48 height 24
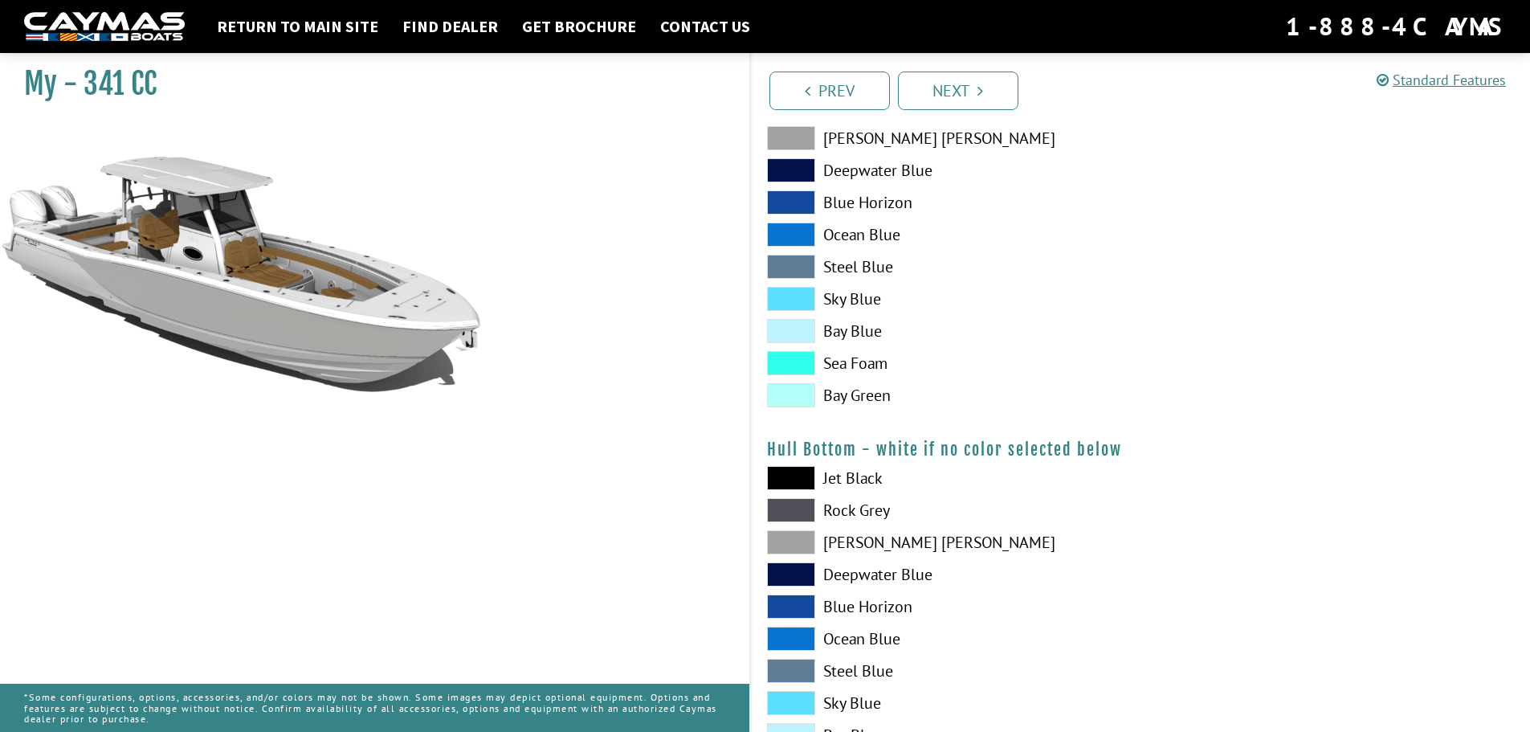
scroll to position [884, 0]
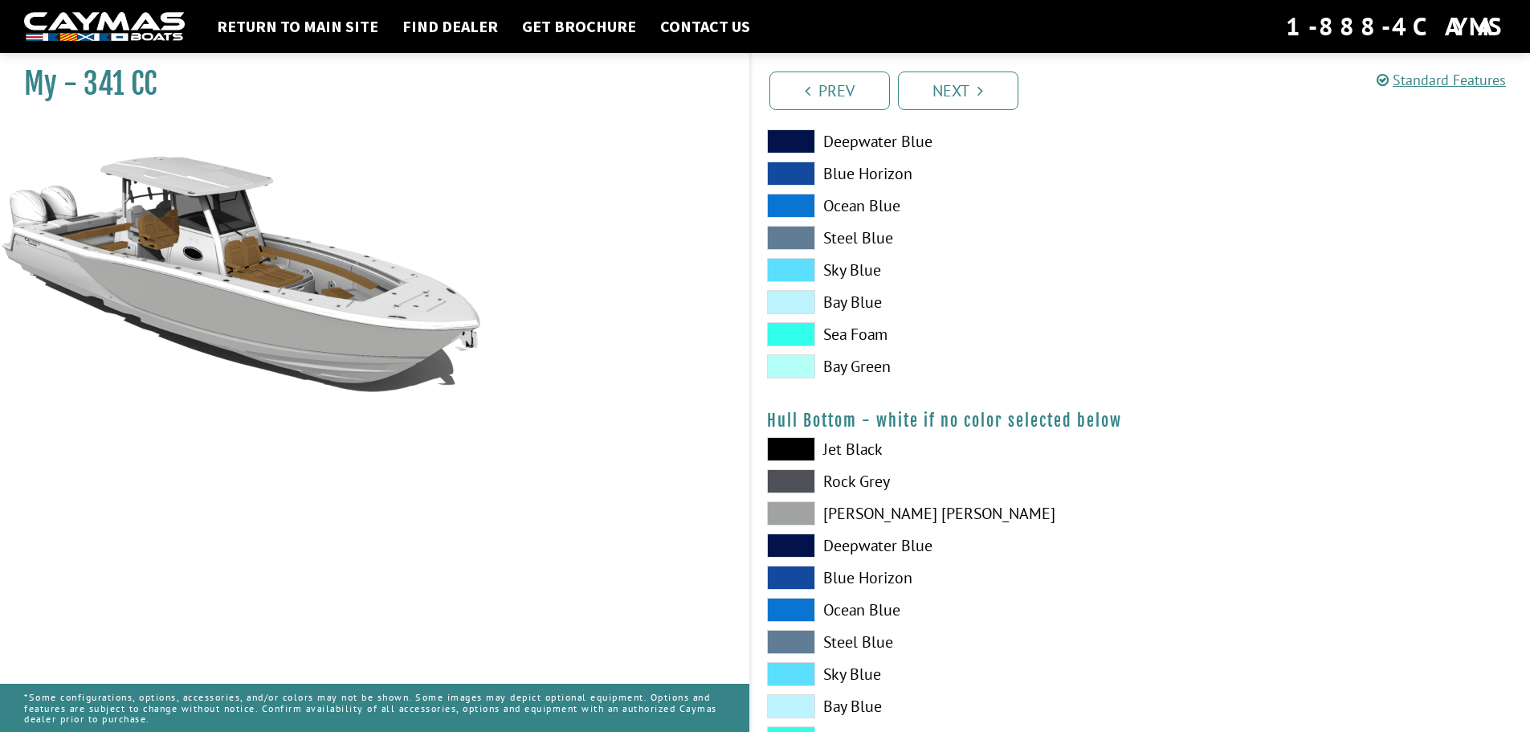
click at [774, 448] on span at bounding box center [791, 449] width 48 height 24
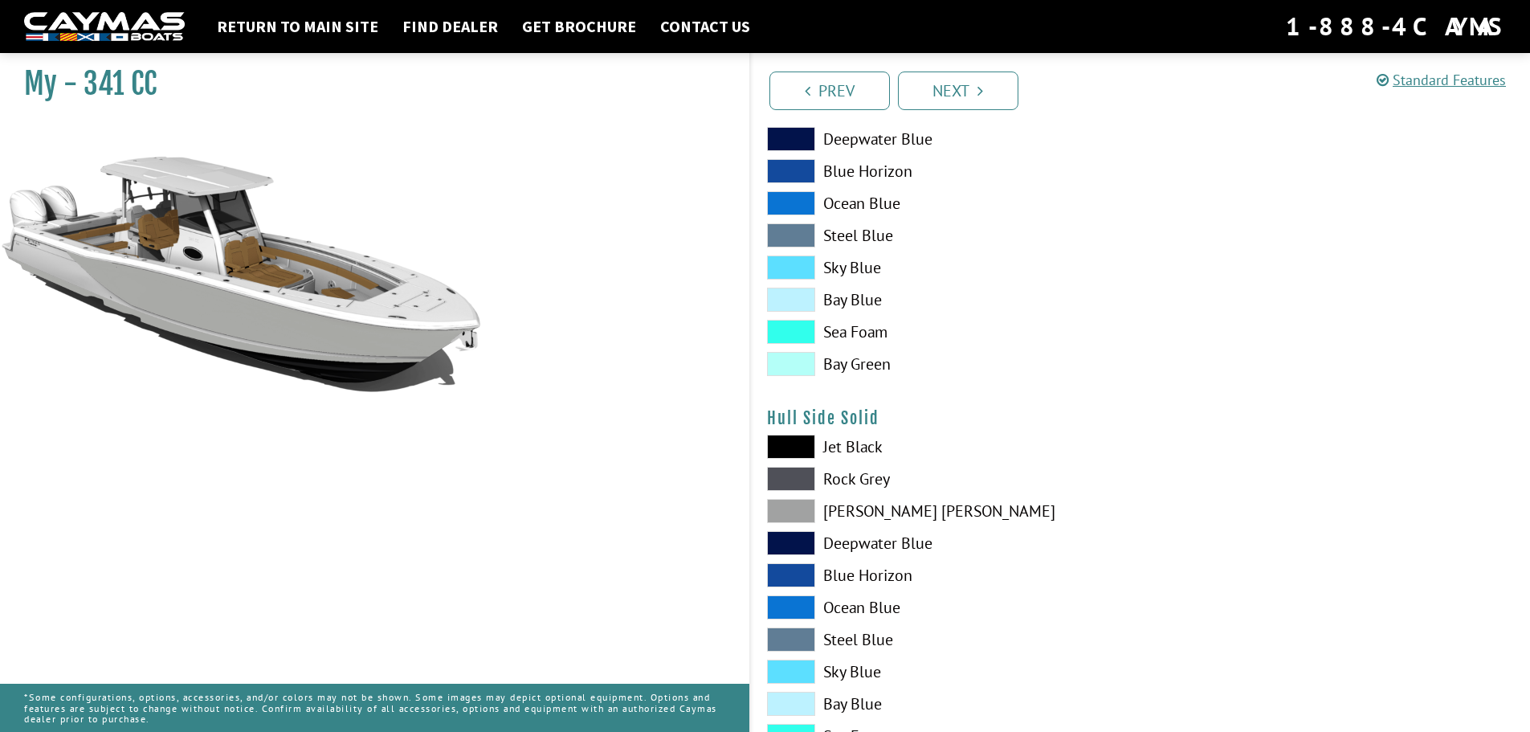
scroll to position [562, 0]
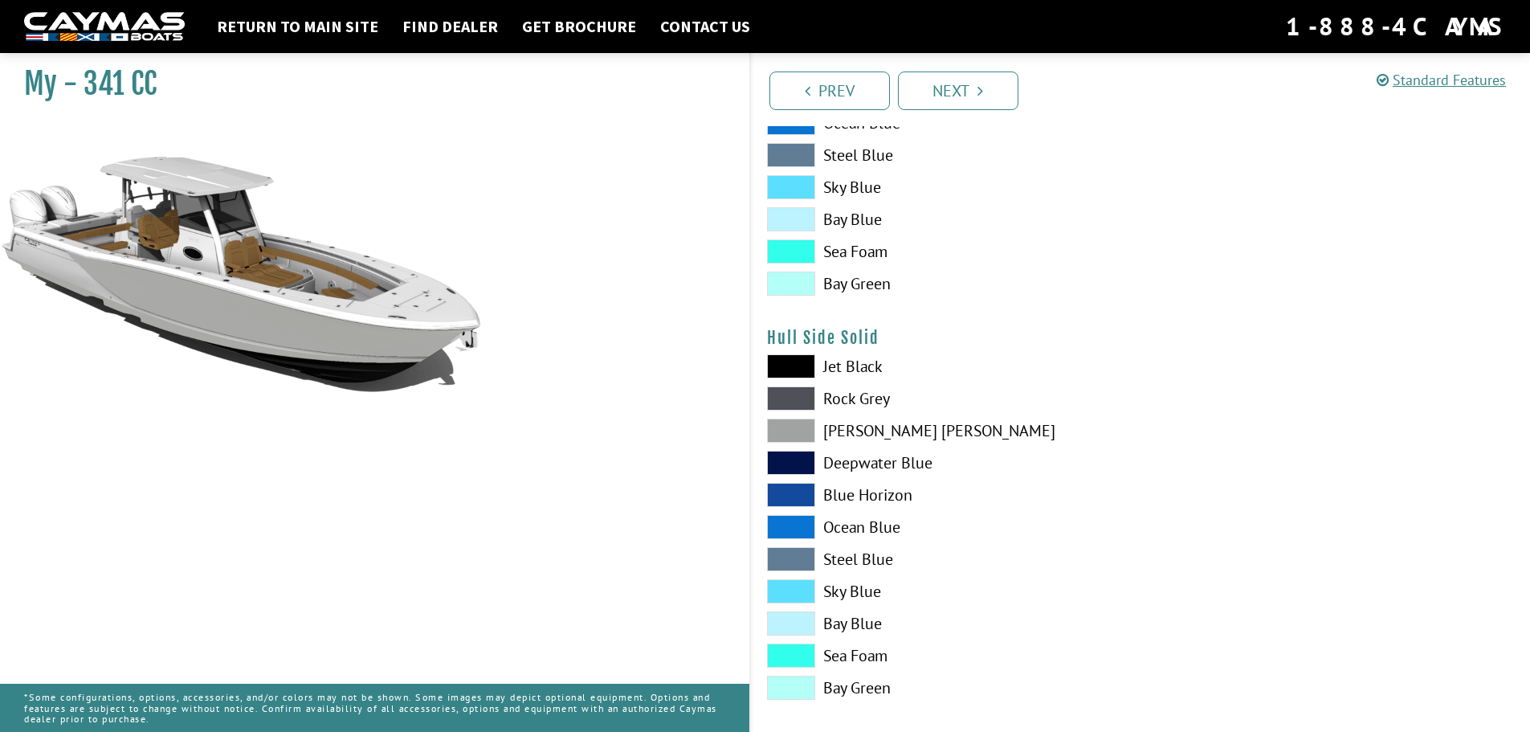
click at [793, 426] on span at bounding box center [791, 431] width 48 height 24
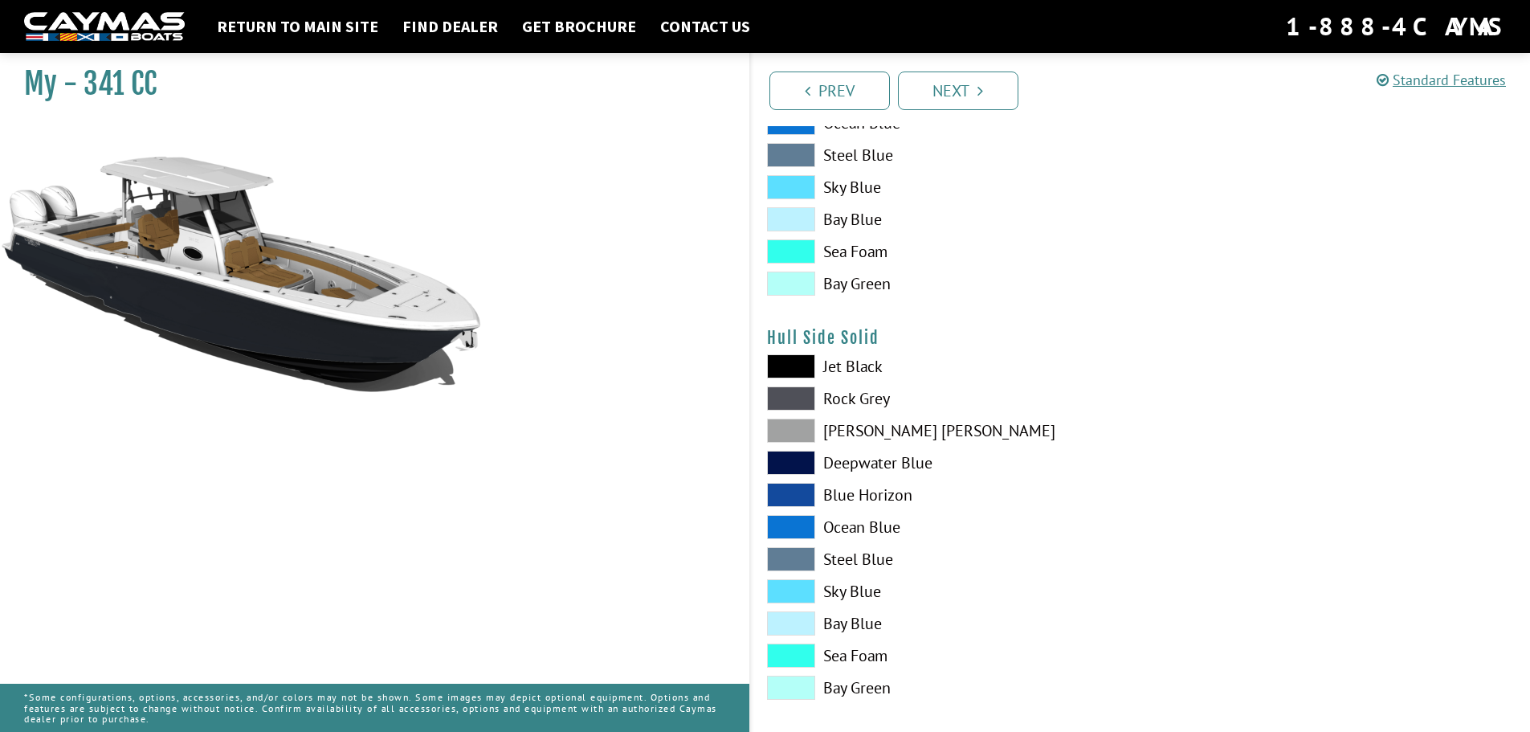
click at [798, 398] on span at bounding box center [791, 398] width 48 height 24
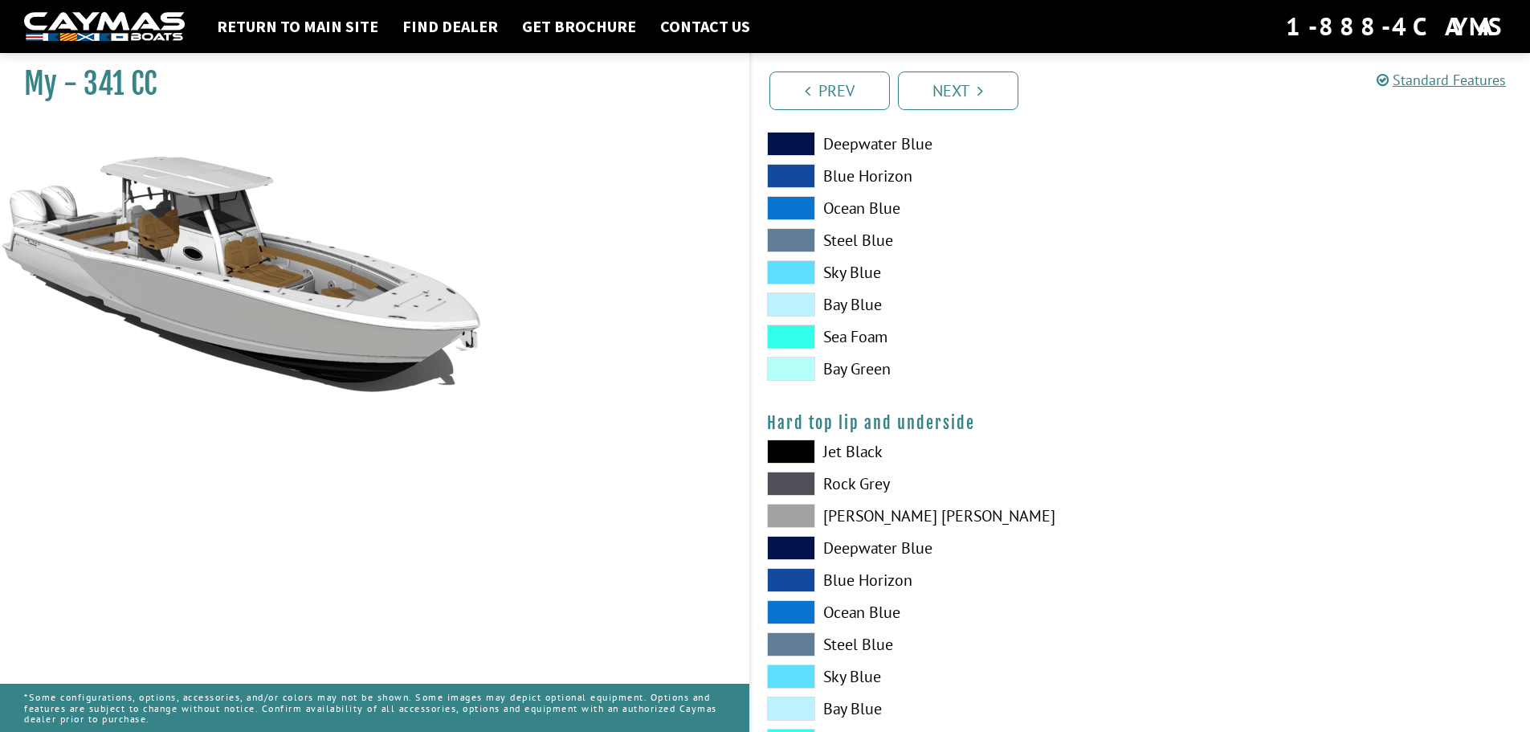
scroll to position [1366, 0]
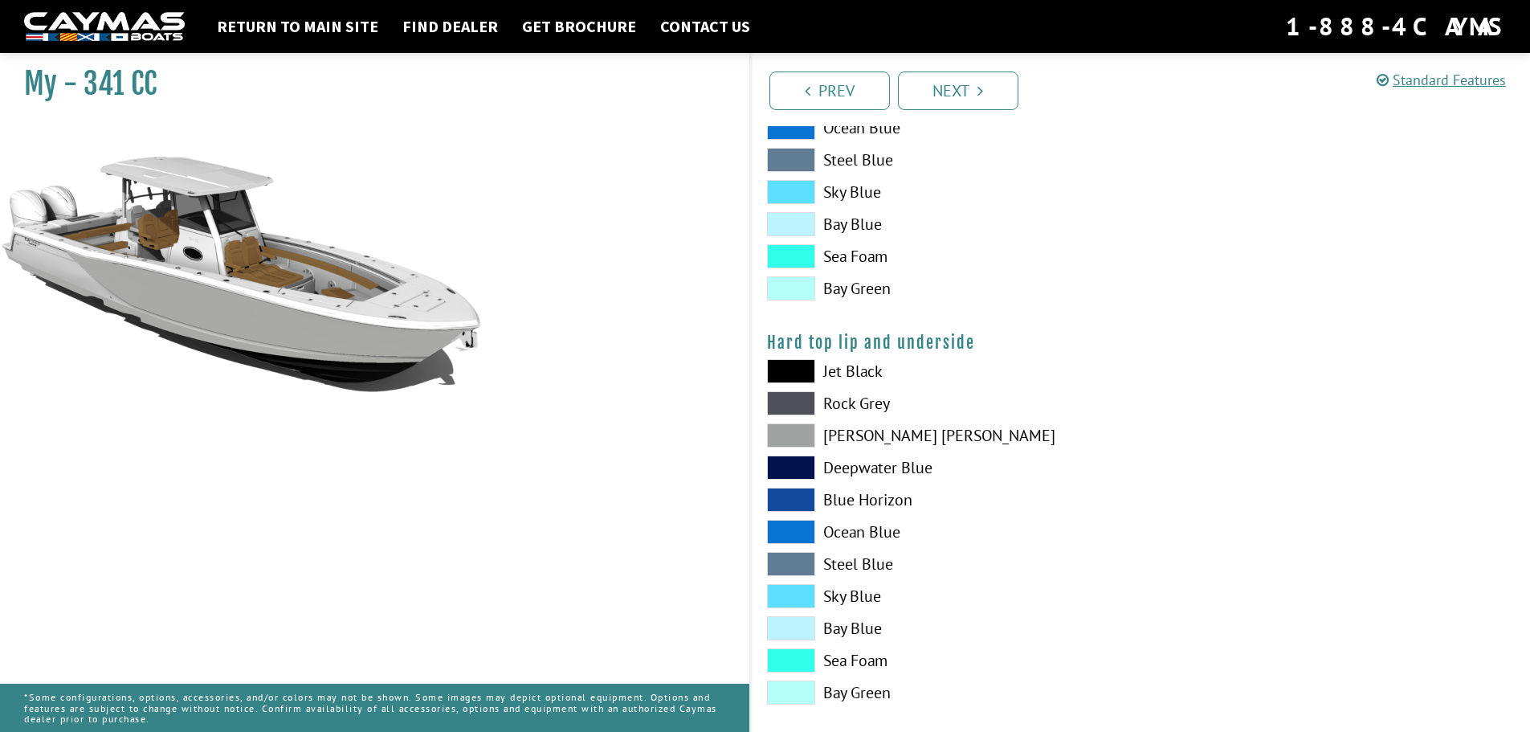
click at [805, 405] on span at bounding box center [791, 403] width 48 height 24
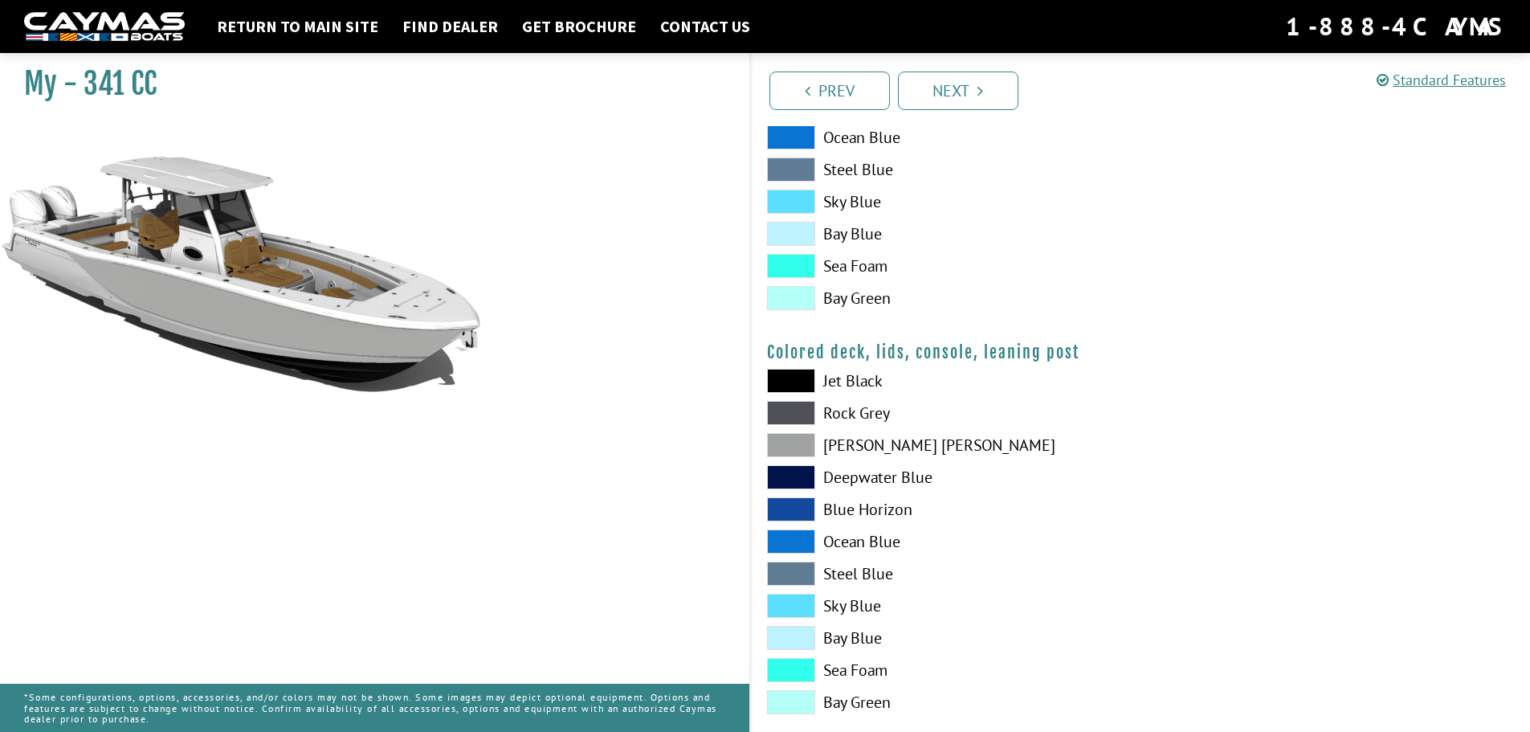
scroll to position [1767, 0]
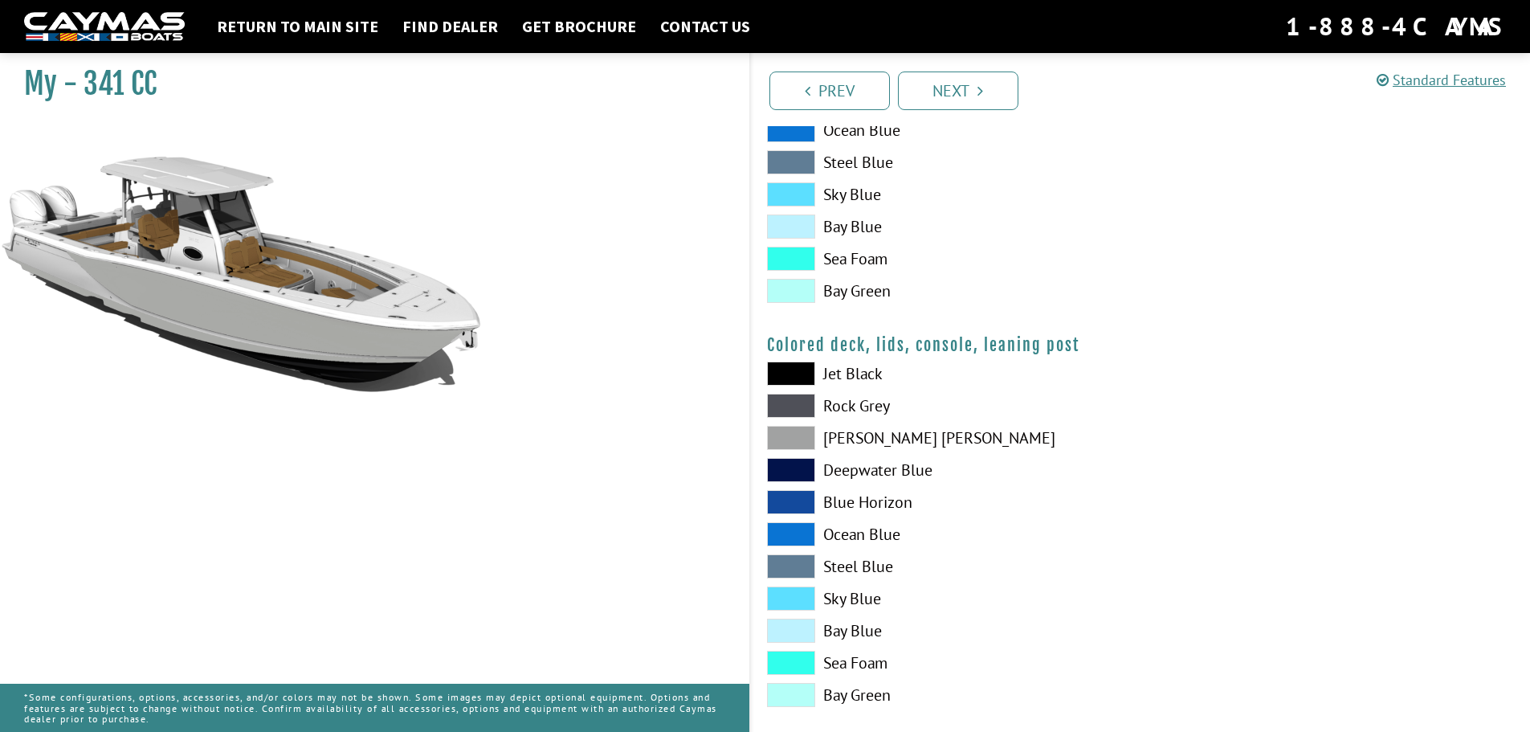
click at [794, 404] on span at bounding box center [791, 406] width 48 height 24
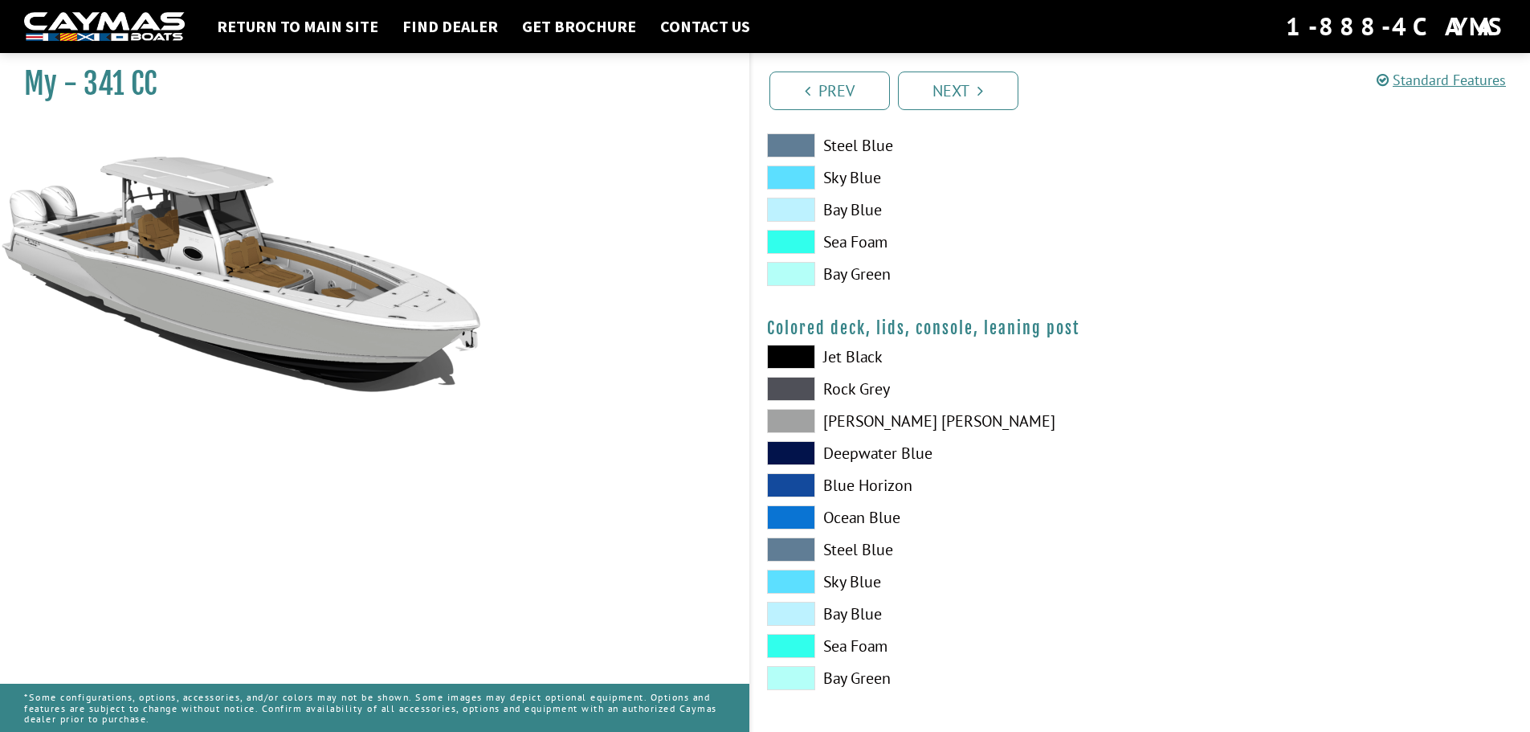
scroll to position [1789, 0]
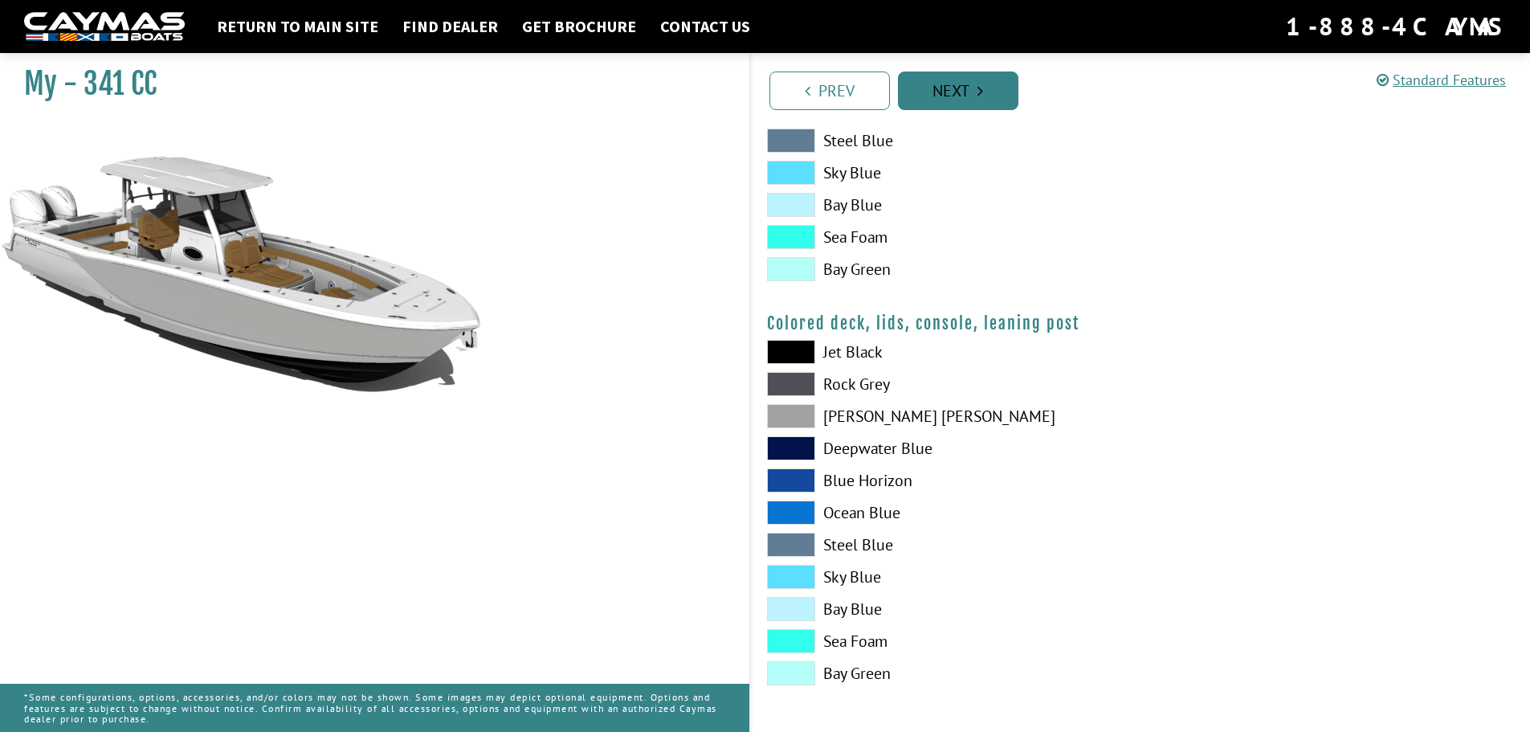
click at [962, 94] on link "Next" at bounding box center [958, 90] width 120 height 39
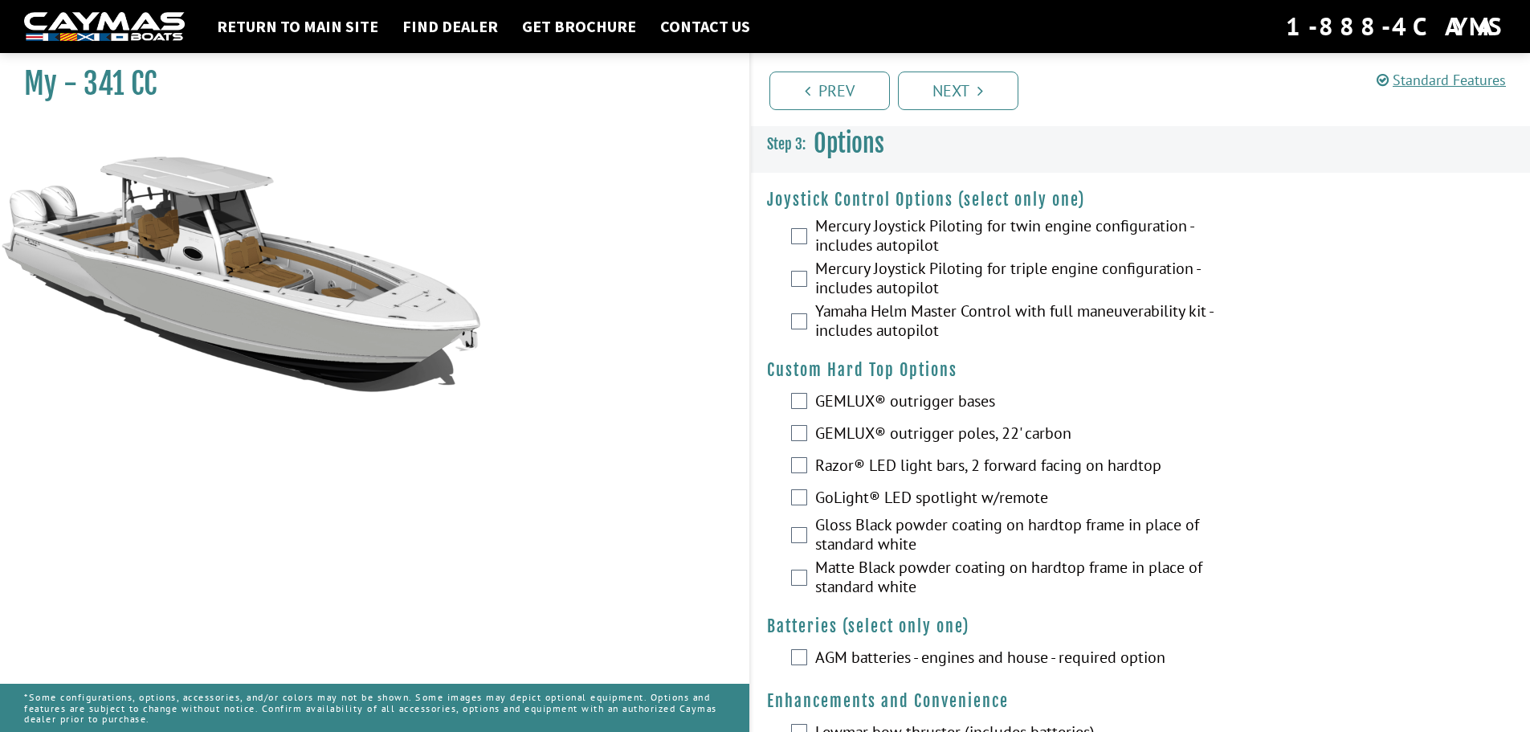
scroll to position [0, 0]
click at [438, 325] on img at bounding box center [241, 363] width 482 height 482
click at [174, 27] on img at bounding box center [104, 27] width 161 height 30
